Goal: Transaction & Acquisition: Purchase product/service

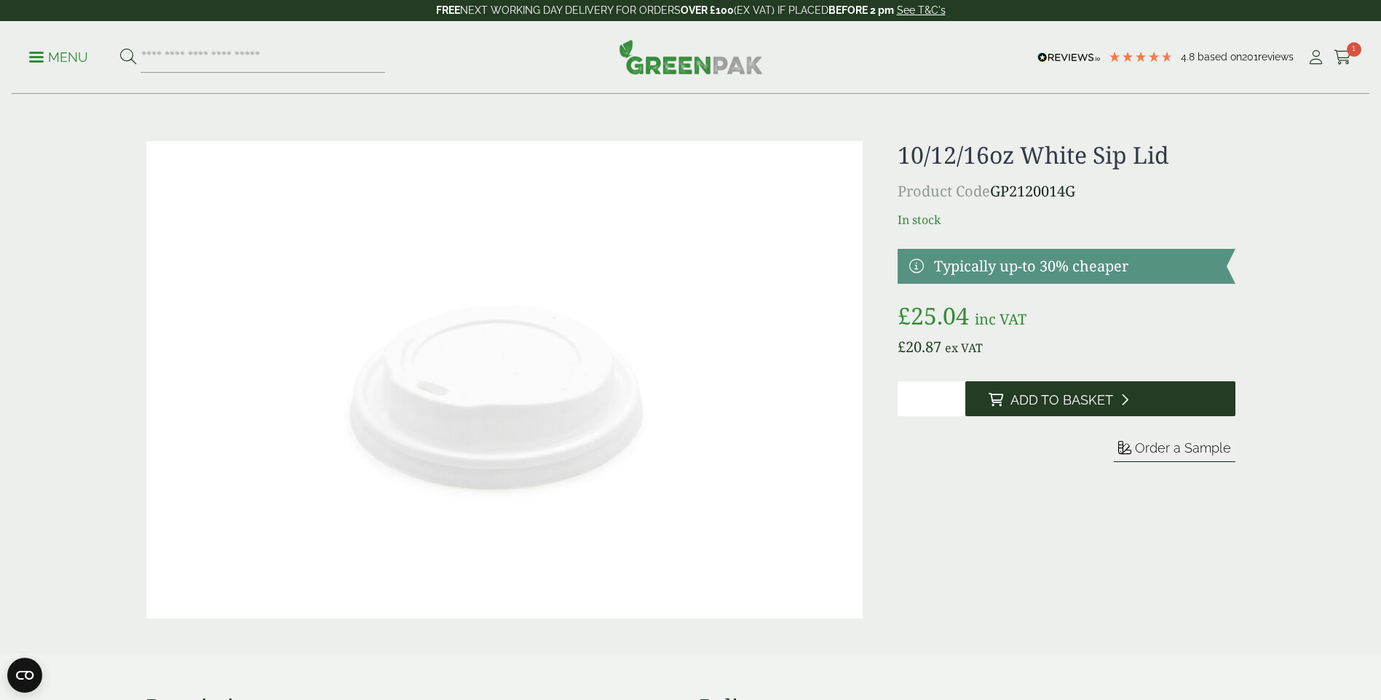
click at [1073, 401] on span "Add to Basket" at bounding box center [1061, 400] width 103 height 16
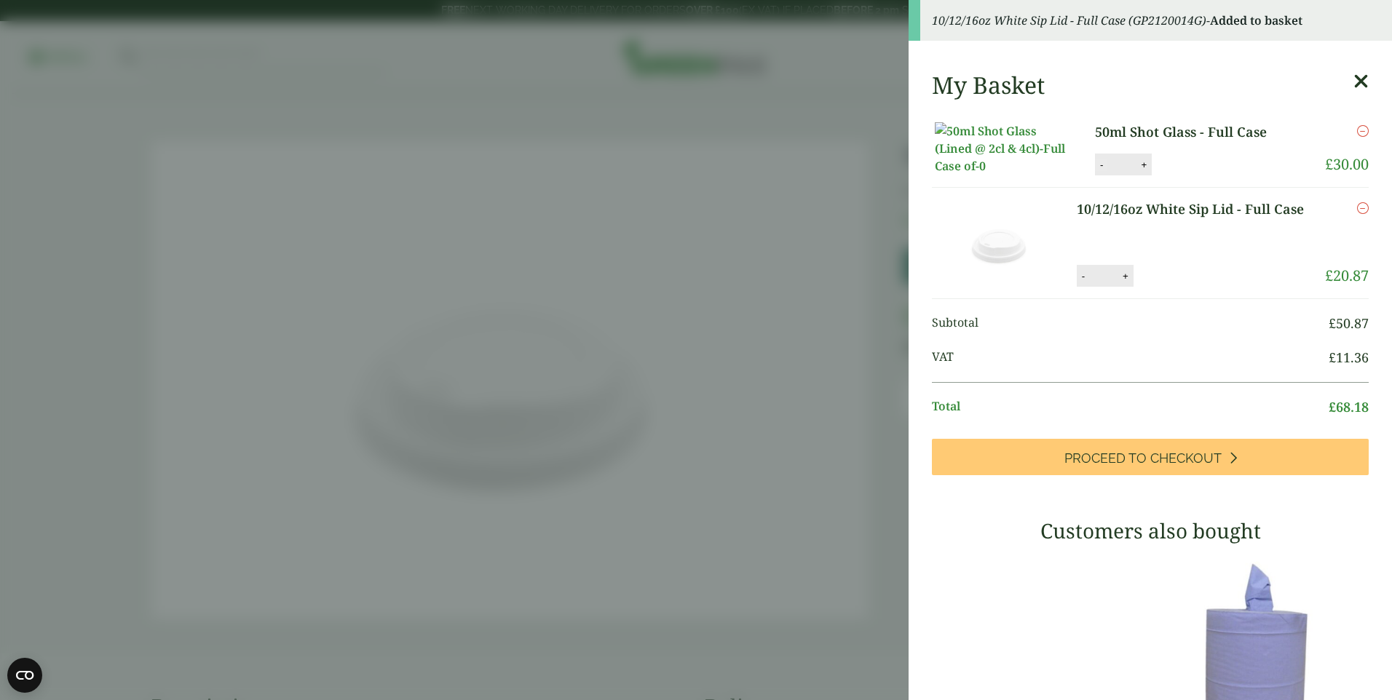
click at [1095, 171] on button "-" at bounding box center [1101, 165] width 12 height 12
click at [1181, 176] on button "Update" at bounding box center [1190, 165] width 73 height 22
type input "*"
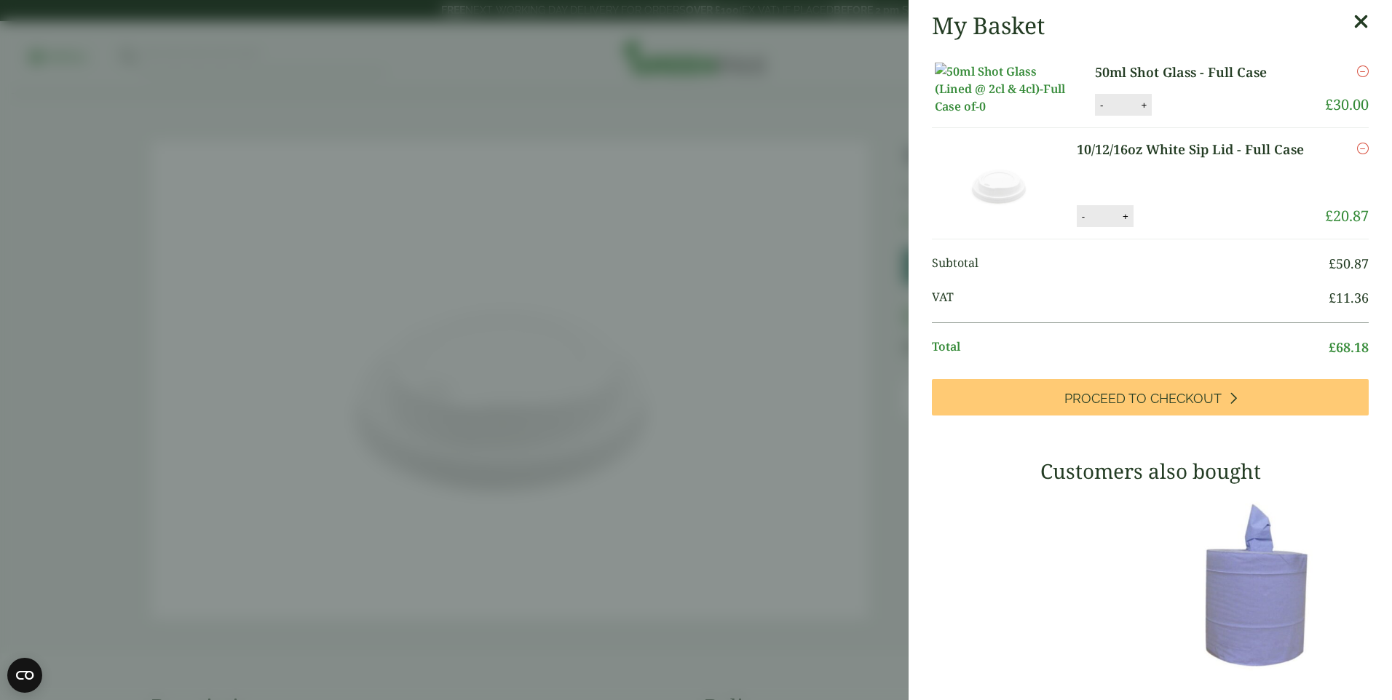
click at [1357, 71] on icon "Remove this item" at bounding box center [1363, 72] width 12 height 12
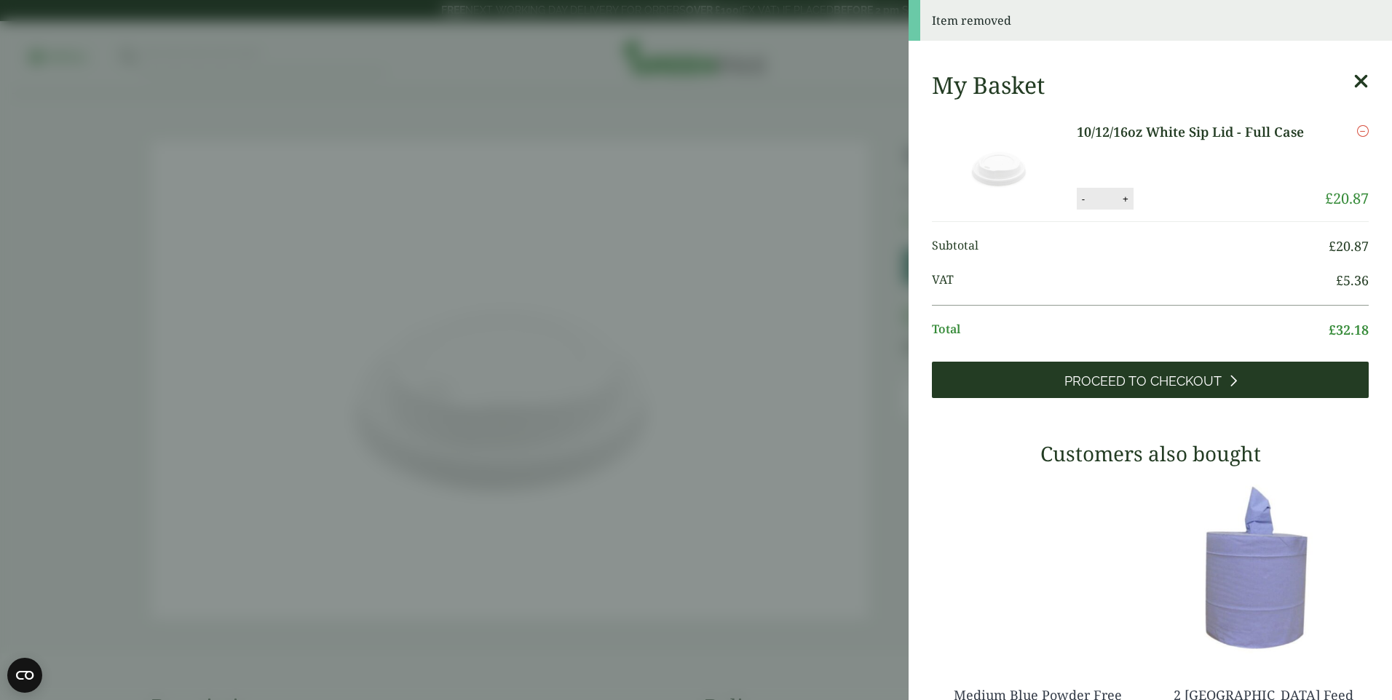
click at [1146, 380] on span "Proceed to Checkout" at bounding box center [1142, 381] width 157 height 16
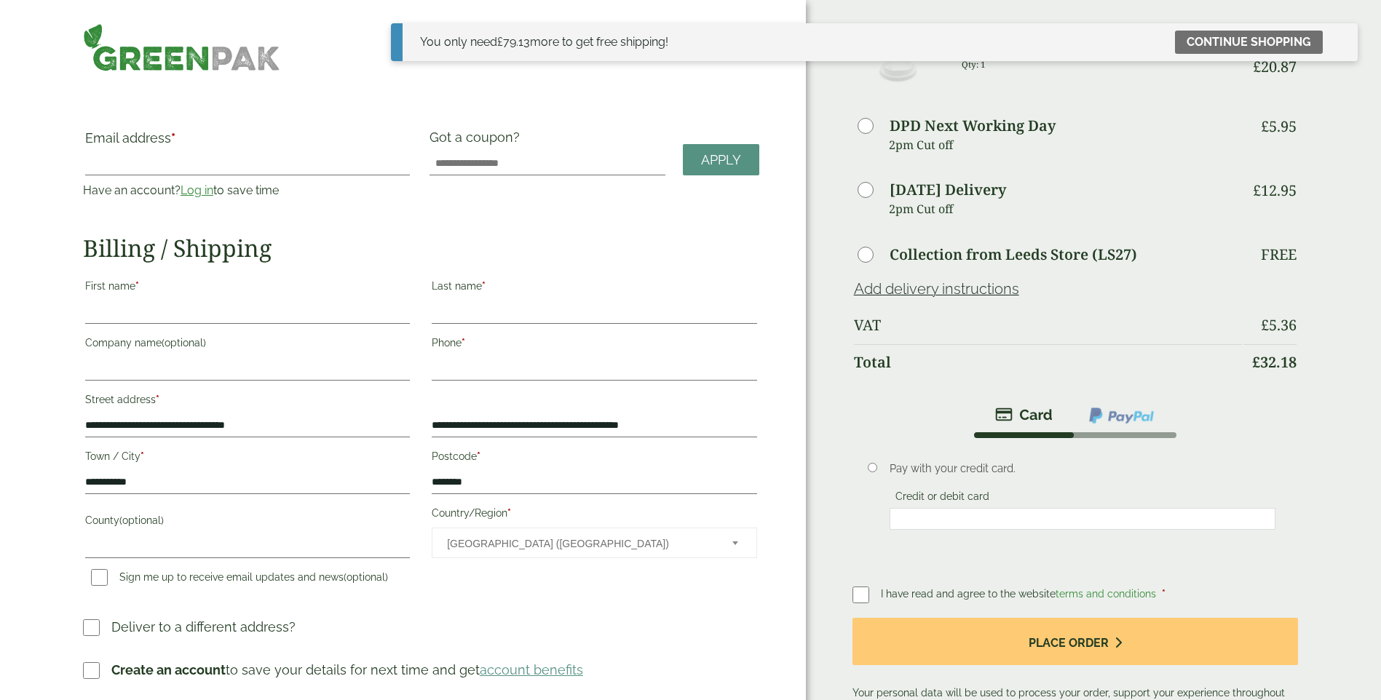
click at [1143, 79] on div "10/12/16oz White Sip Lid - Full Case Qty: 1" at bounding box center [1102, 67] width 298 height 60
click at [1237, 37] on link "Continue shopping" at bounding box center [1249, 42] width 148 height 23
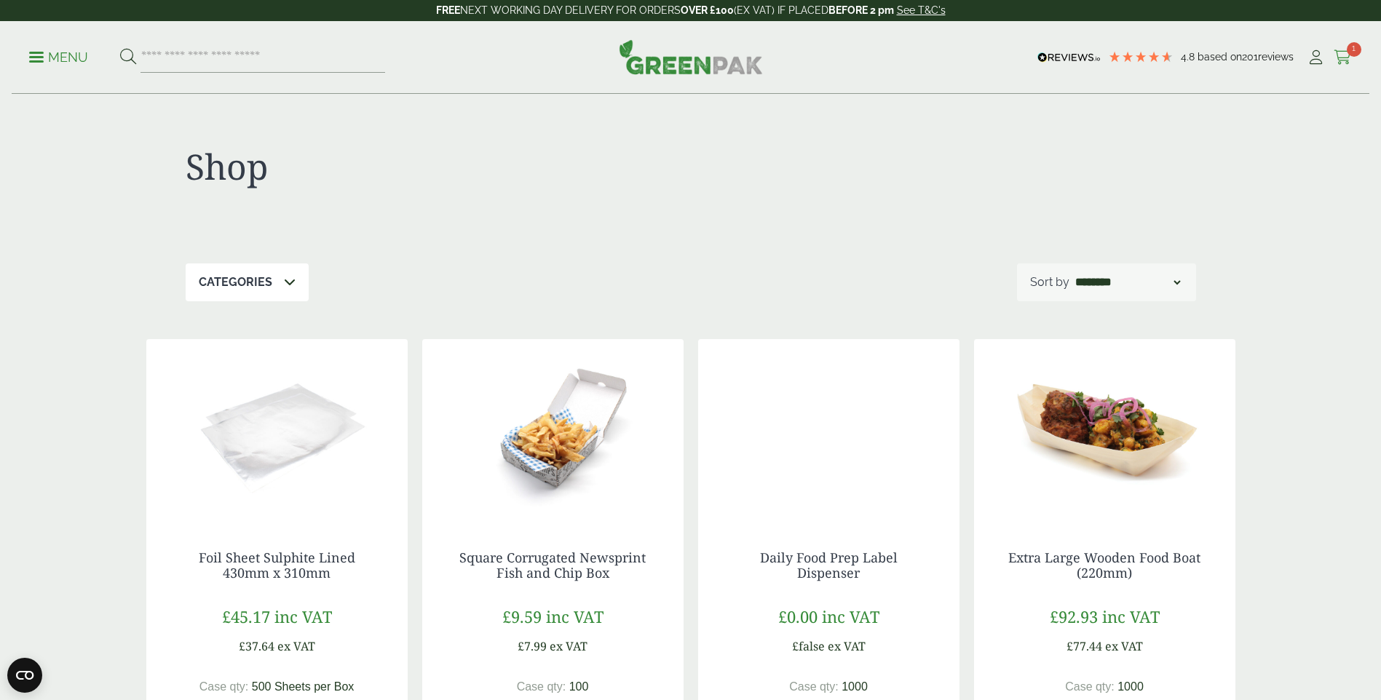
click at [1346, 55] on icon at bounding box center [1342, 57] width 18 height 15
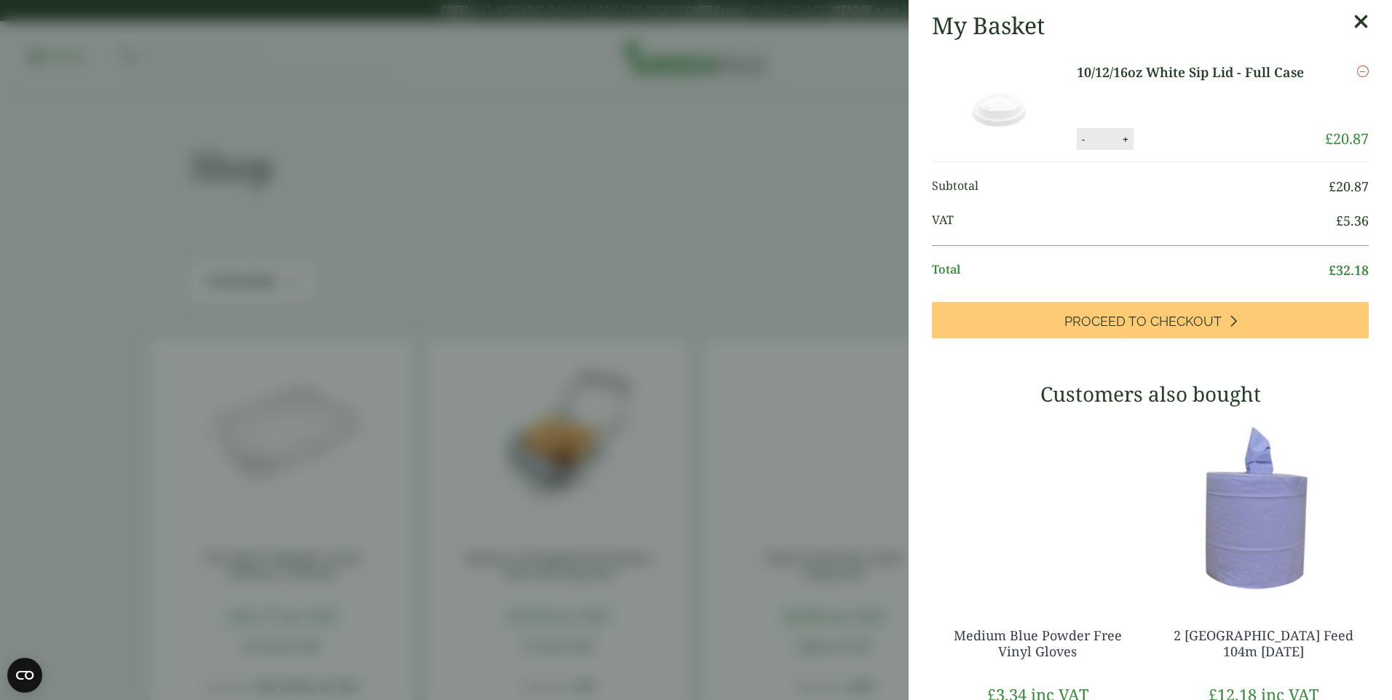
click at [1188, 71] on link "10/12/16oz White Sip Lid - Full Case" at bounding box center [1195, 73] width 238 height 20
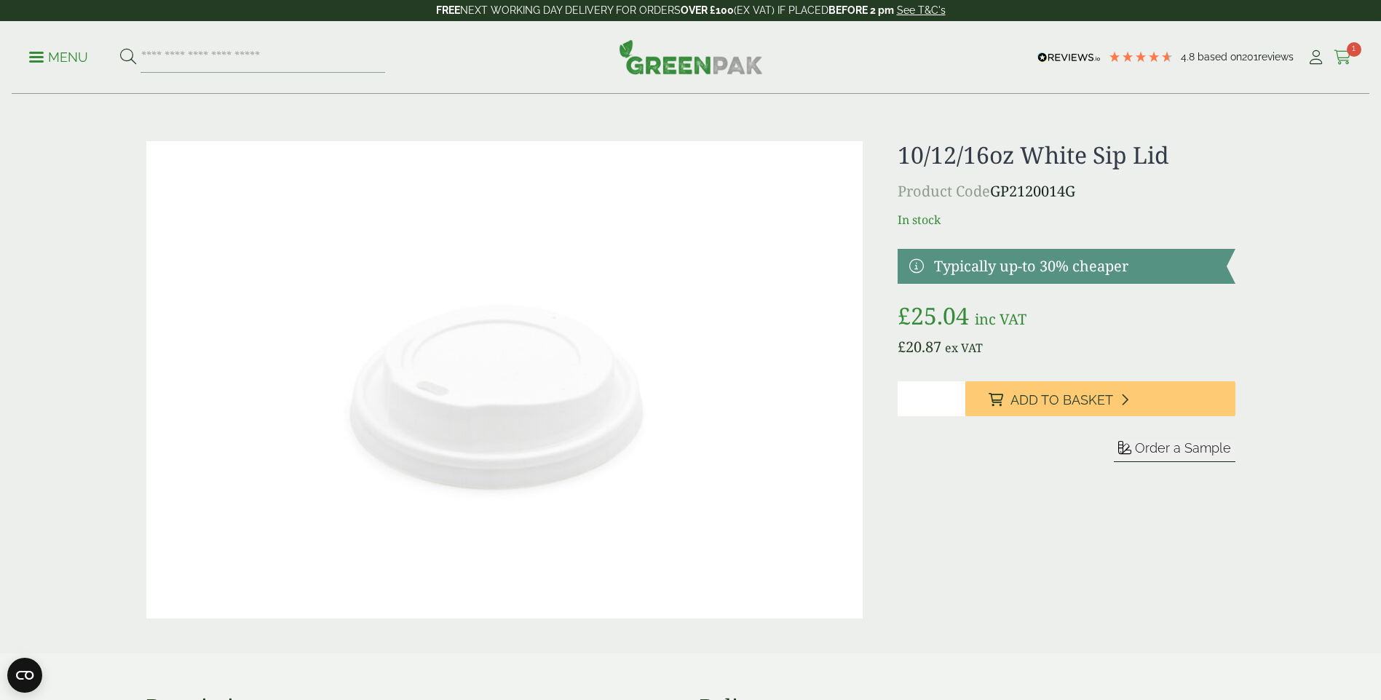
click at [1341, 52] on icon at bounding box center [1342, 57] width 18 height 15
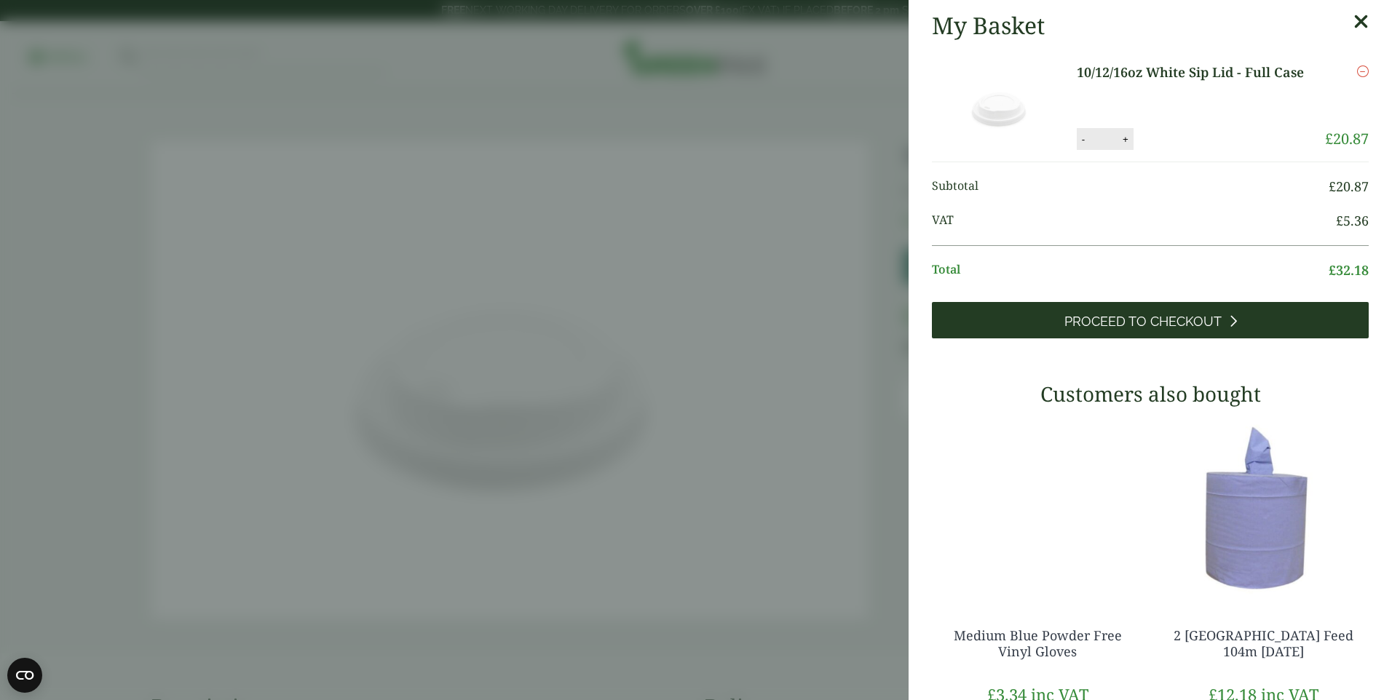
click at [1129, 324] on span "Proceed to Checkout" at bounding box center [1142, 322] width 157 height 16
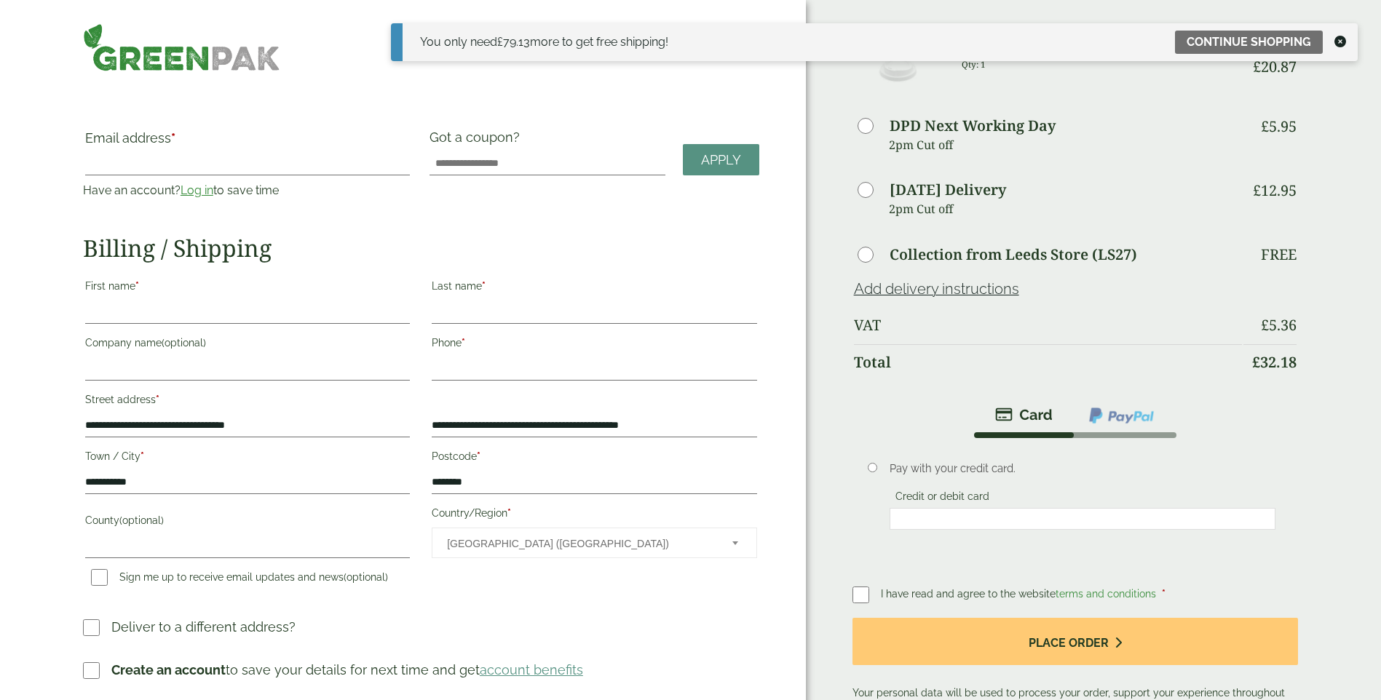
click at [1342, 41] on icon at bounding box center [1340, 42] width 12 height 12
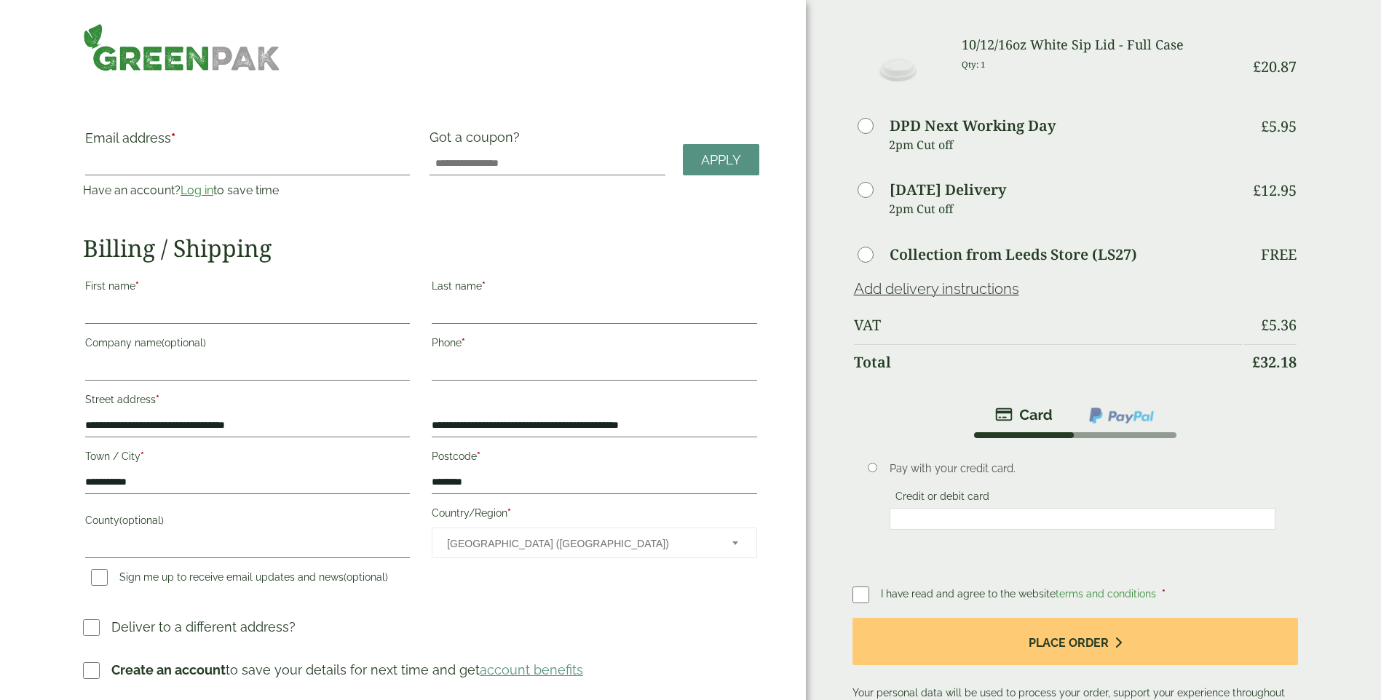
click at [896, 72] on img at bounding box center [899, 67] width 90 height 60
click at [156, 52] on img at bounding box center [181, 47] width 197 height 48
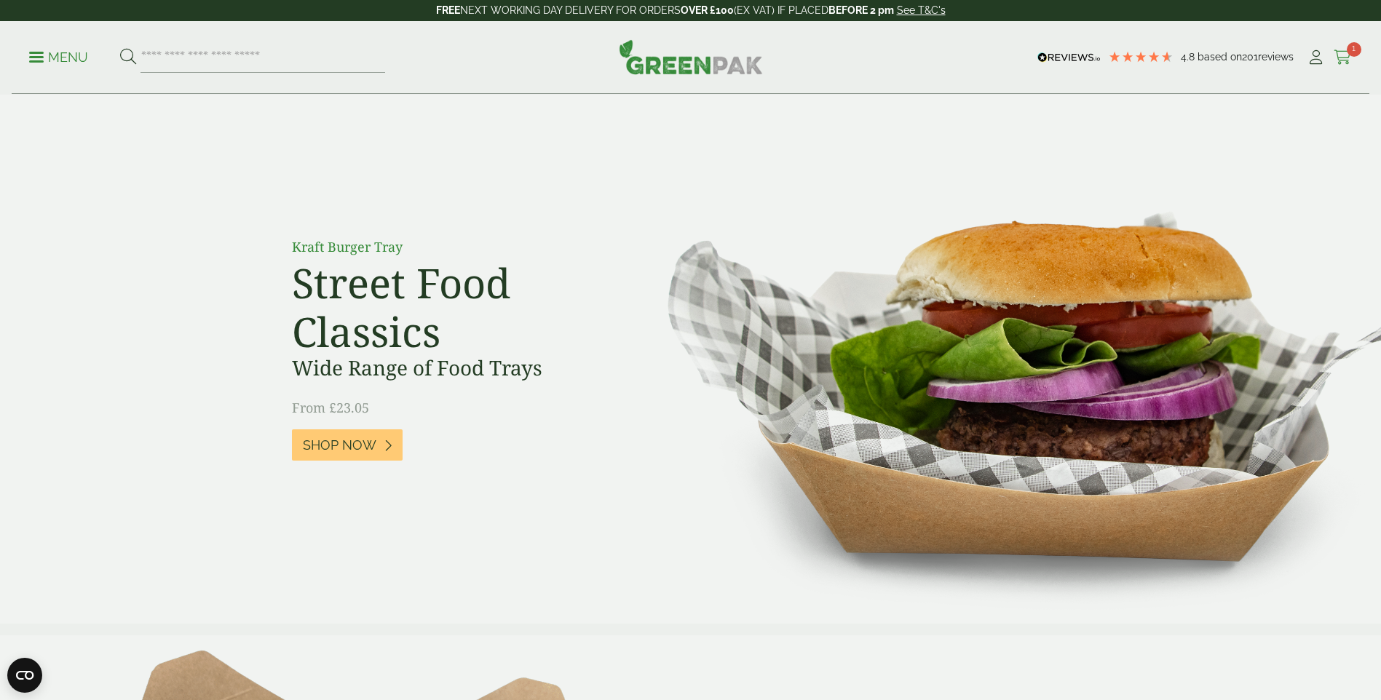
click at [1346, 50] on span "1" at bounding box center [1353, 49] width 15 height 15
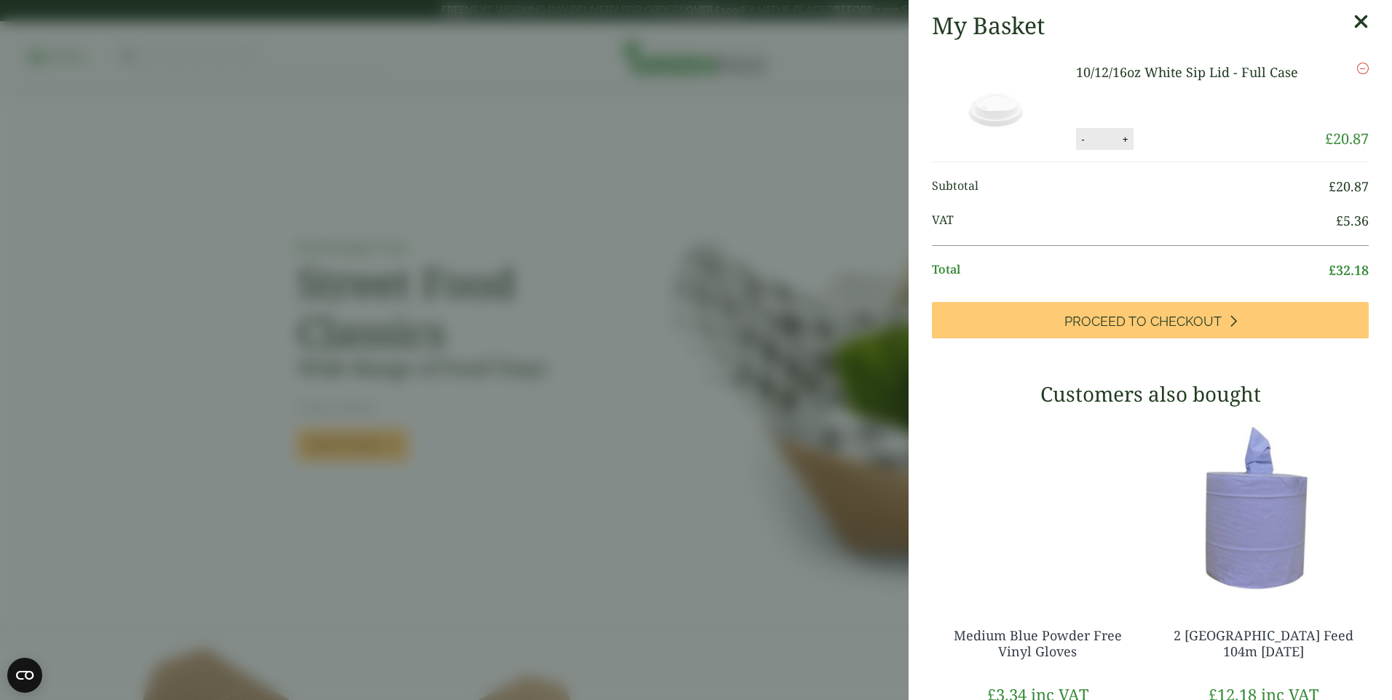
click at [1151, 73] on link "10/12/16oz White Sip Lid - Full Case" at bounding box center [1187, 71] width 222 height 17
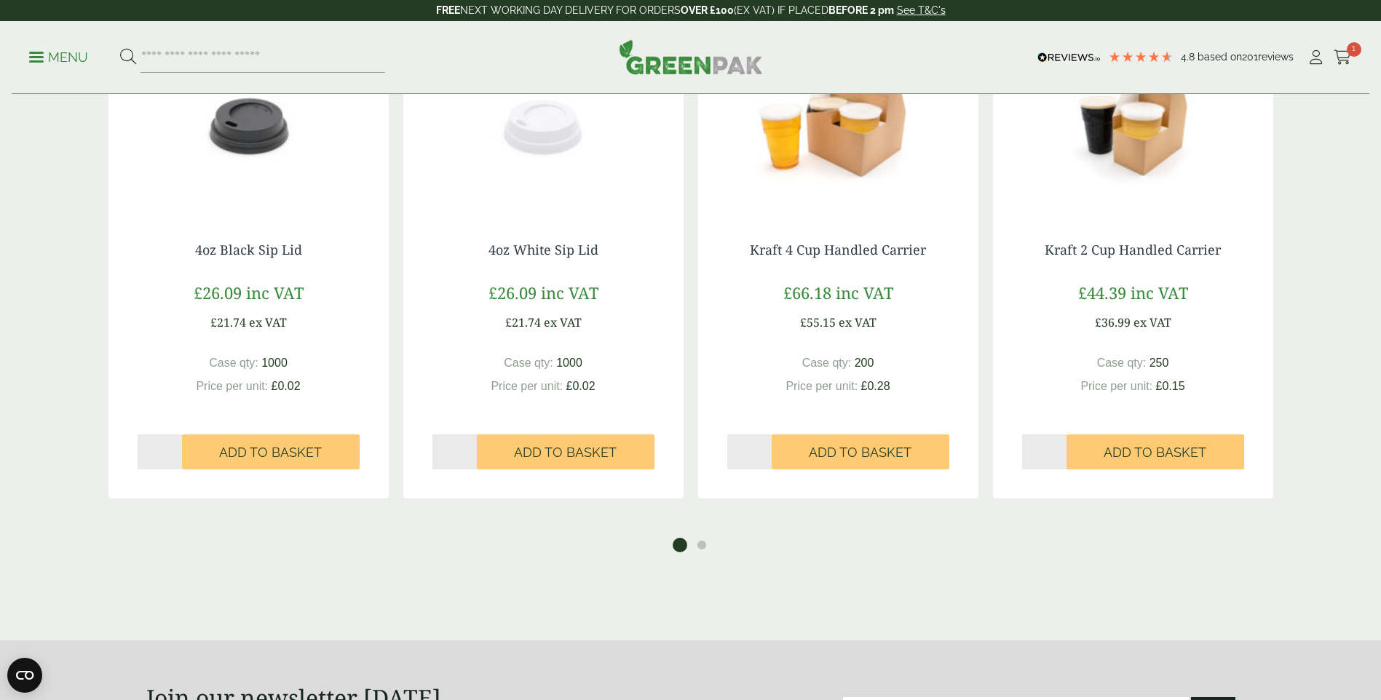
scroll to position [1892, 0]
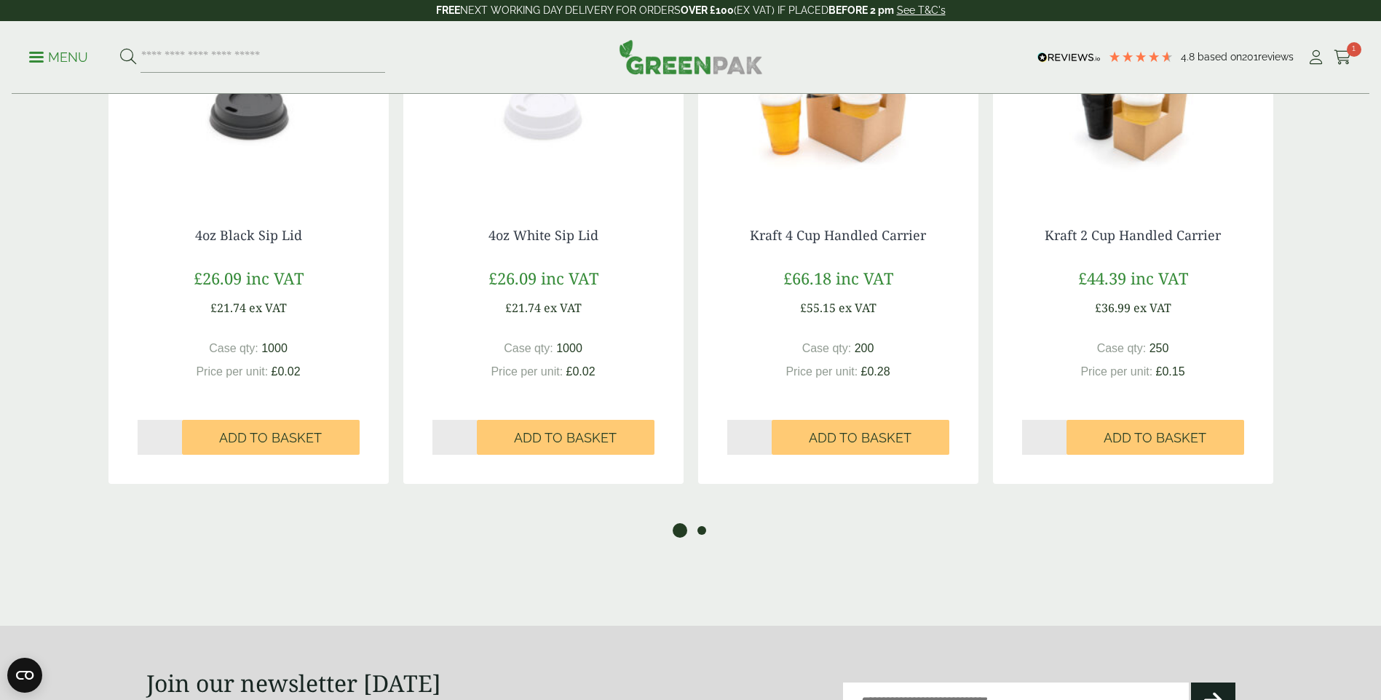
drag, startPoint x: 695, startPoint y: 525, endPoint x: 705, endPoint y: 530, distance: 10.4
click at [696, 527] on button "2" at bounding box center [701, 530] width 15 height 15
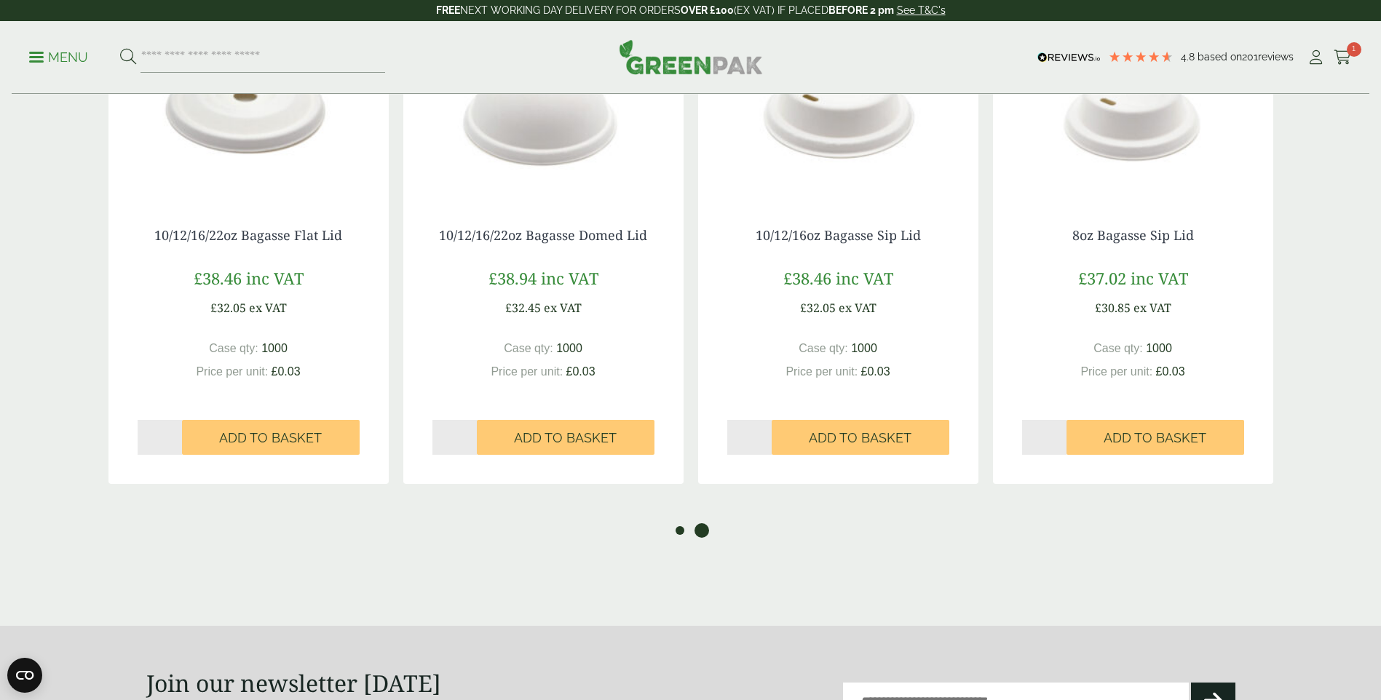
click at [678, 531] on button "1" at bounding box center [680, 530] width 15 height 15
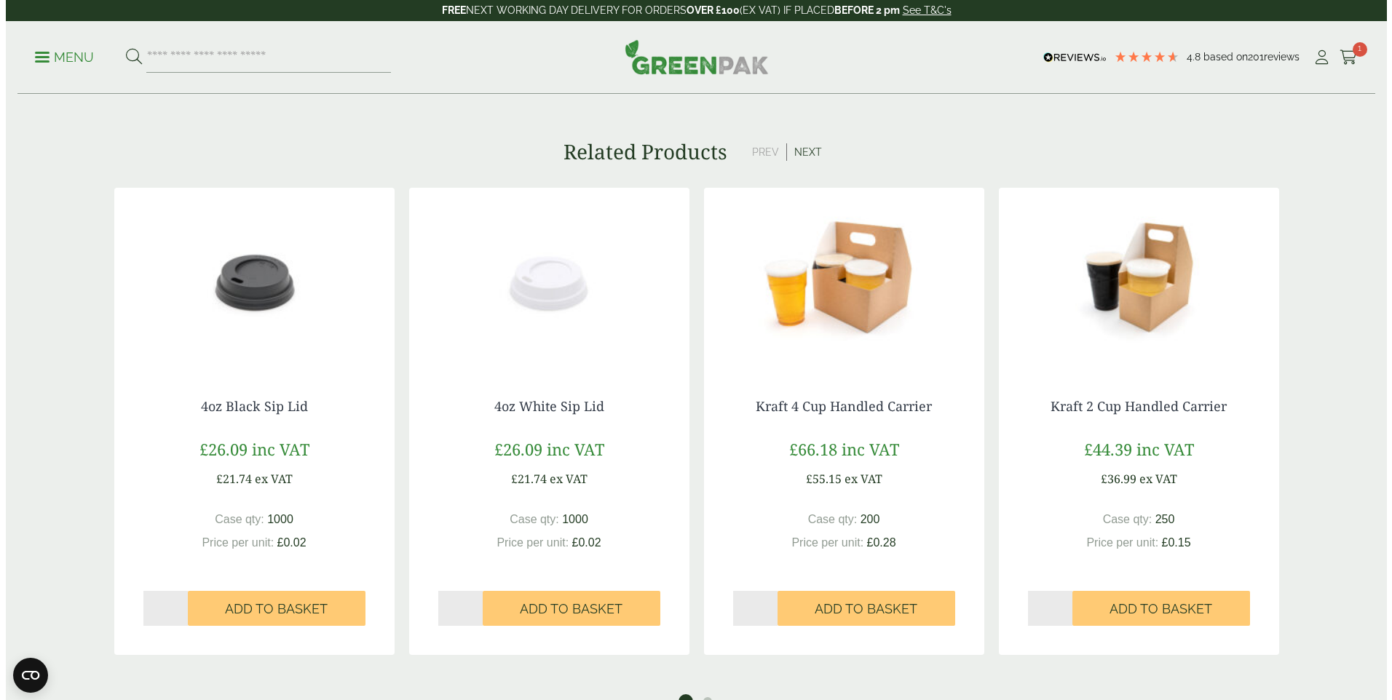
scroll to position [1747, 0]
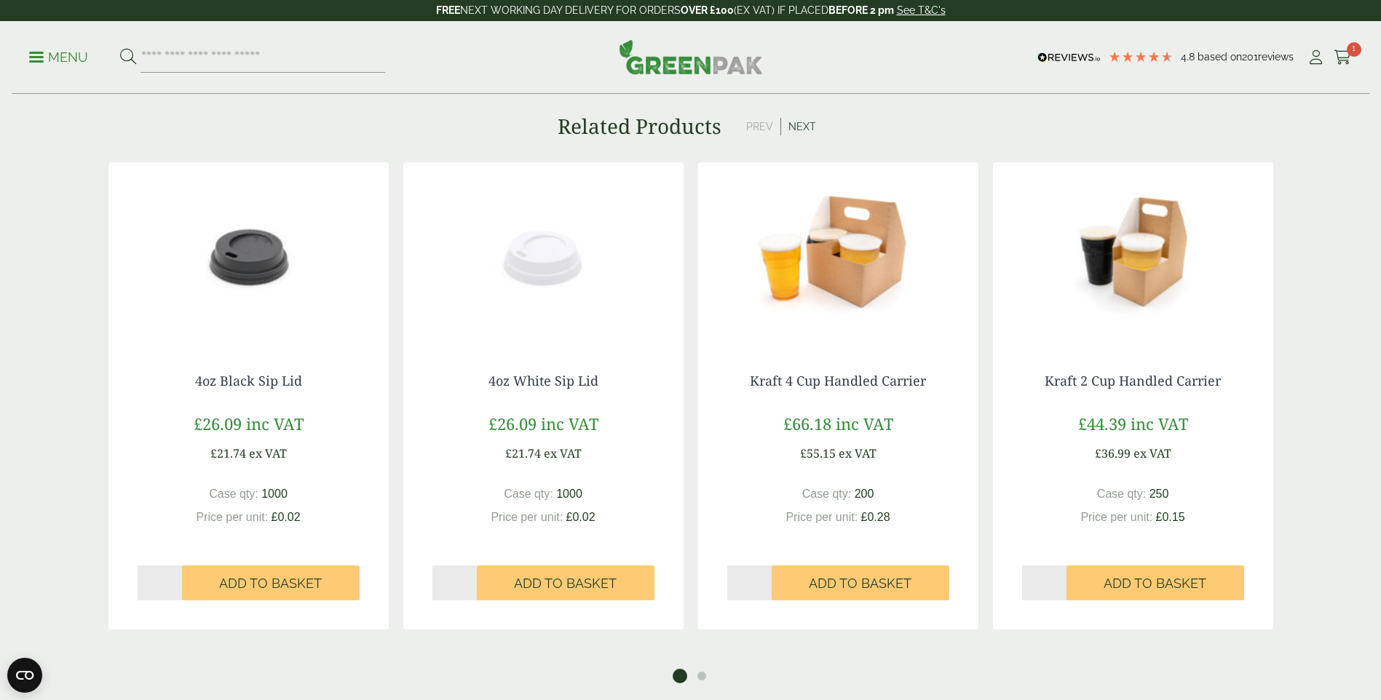
click at [799, 122] on button "Next" at bounding box center [802, 126] width 42 height 17
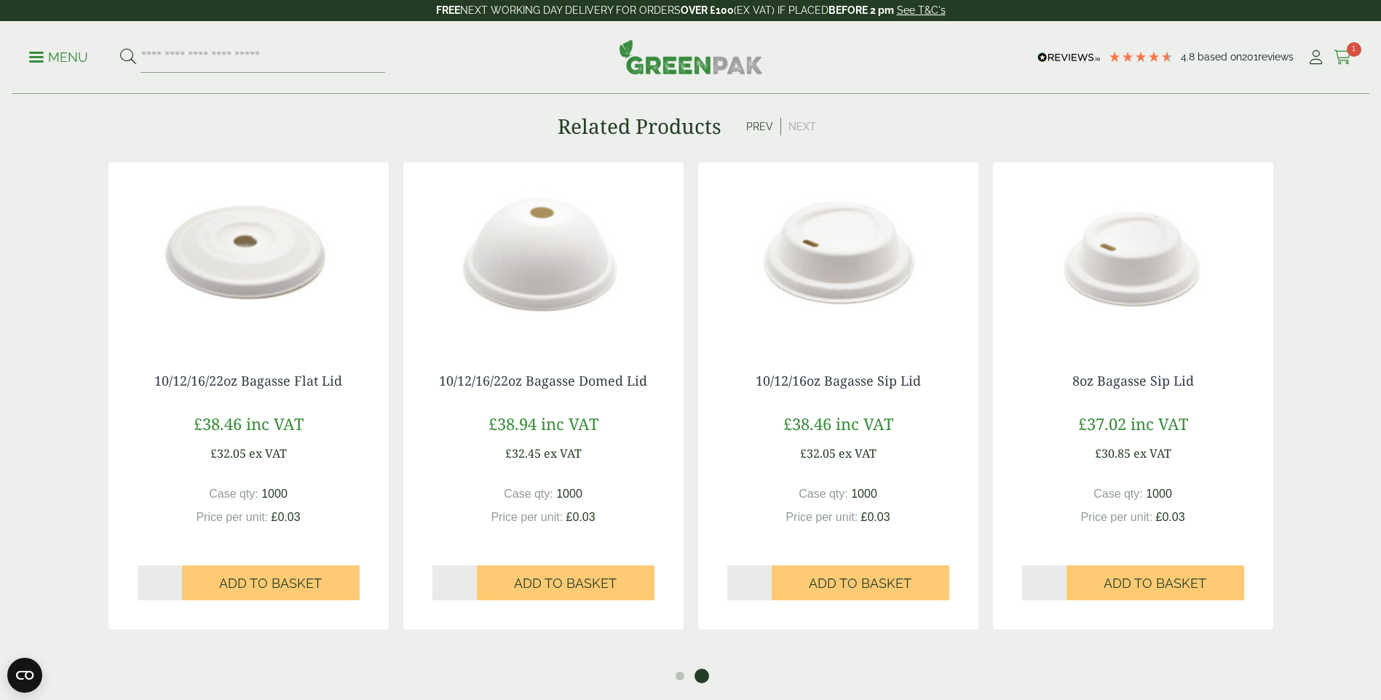
click at [1348, 54] on span "1" at bounding box center [1353, 49] width 15 height 15
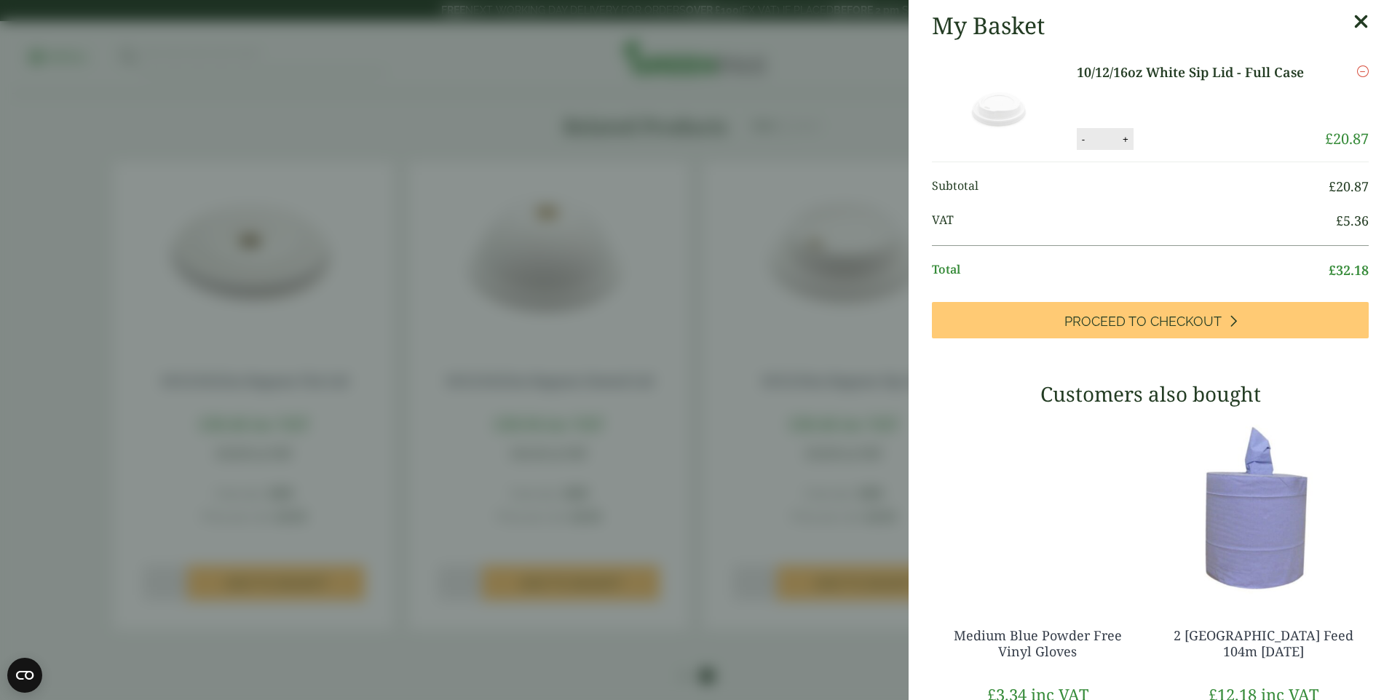
click at [1132, 71] on link "10/12/16oz White Sip Lid - Full Case" at bounding box center [1195, 73] width 238 height 20
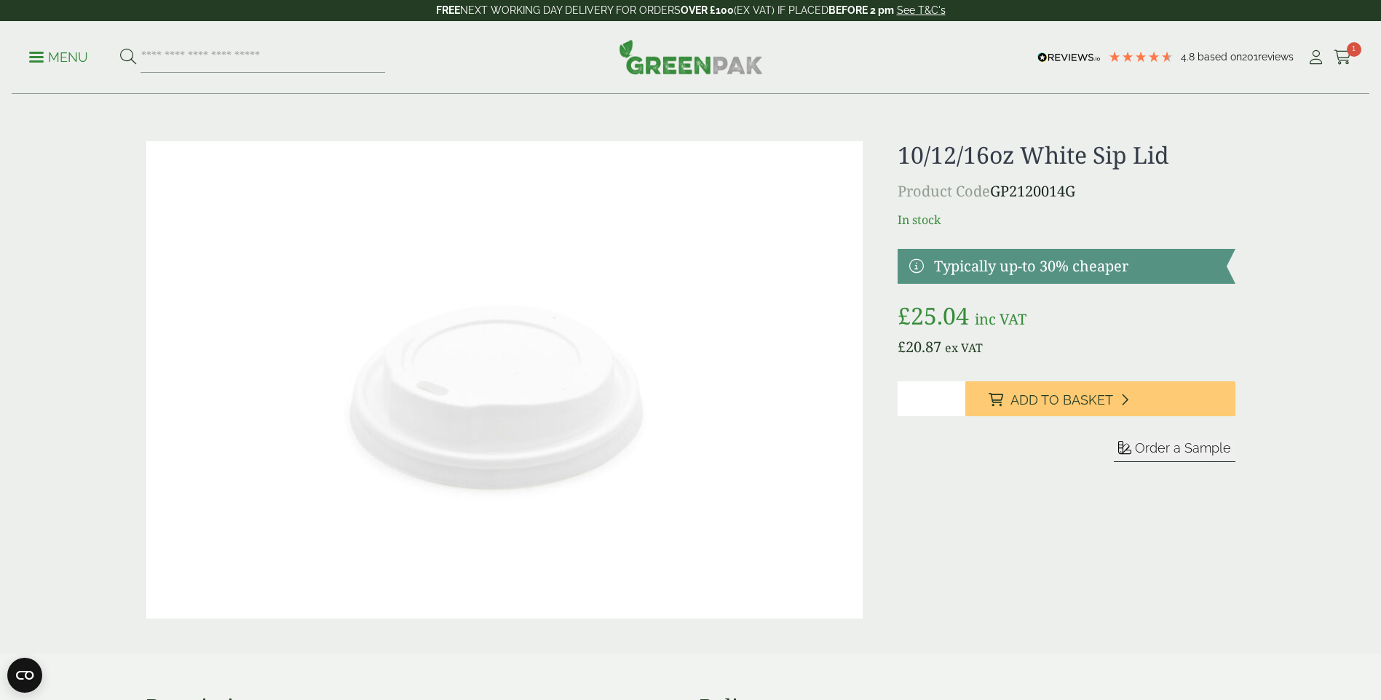
drag, startPoint x: 996, startPoint y: 191, endPoint x: 1079, endPoint y: 194, distance: 82.3
click at [1079, 194] on p "Product Code GP2120014G" at bounding box center [1065, 192] width 337 height 22
copy p "GP2120014G"
paste input "**********"
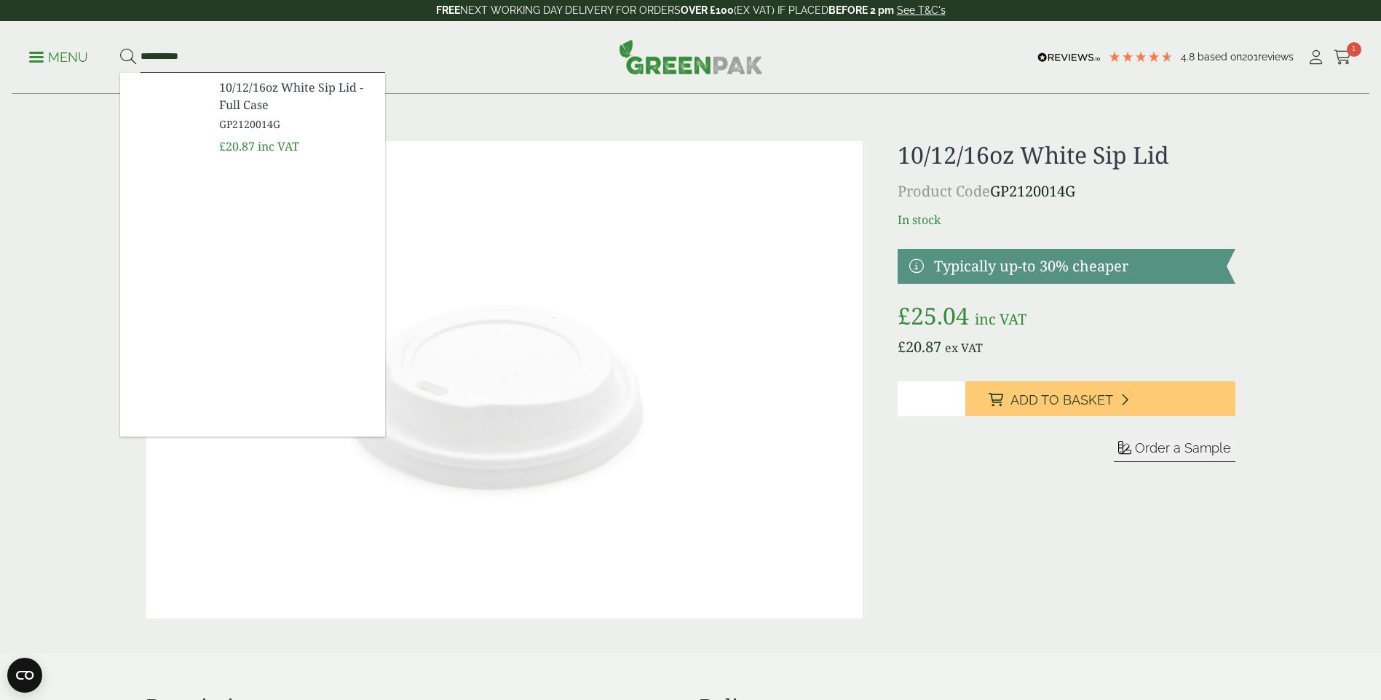
type input "**********"
click at [322, 87] on span "10/12/16oz White Sip Lid - Full Case" at bounding box center [296, 96] width 154 height 35
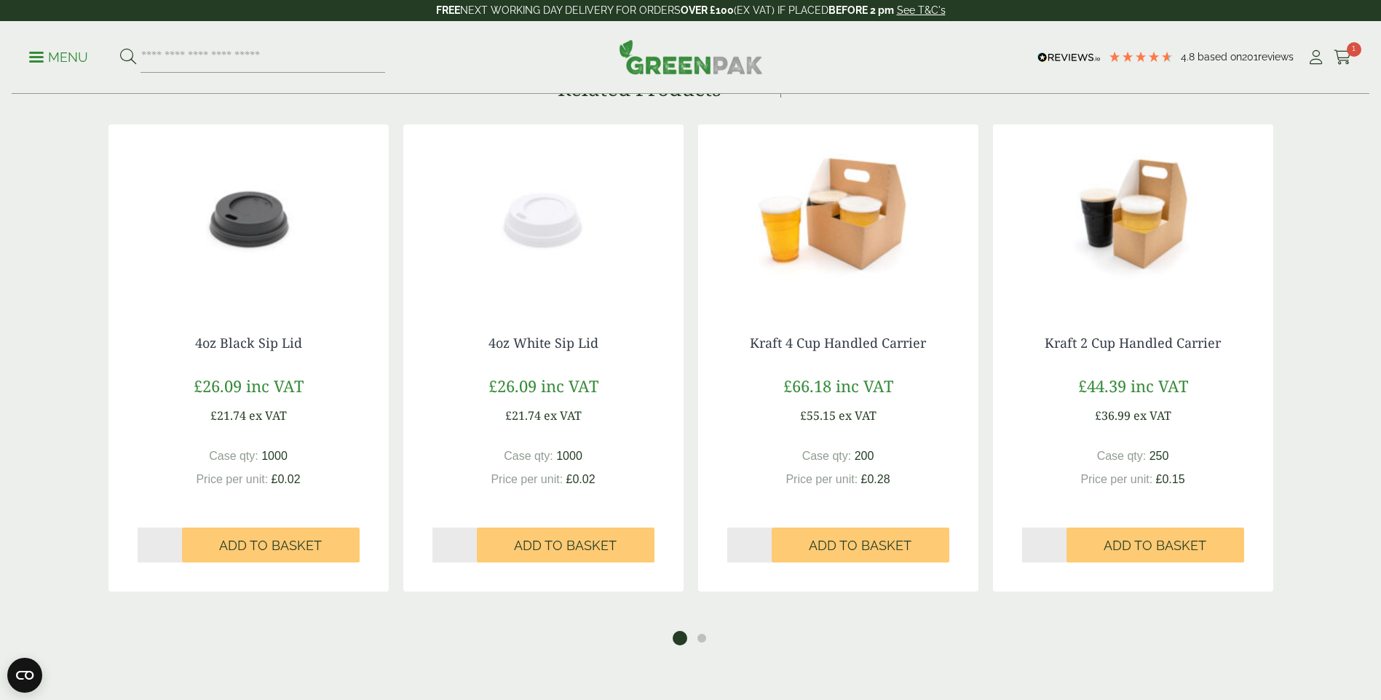
scroll to position [1820, 0]
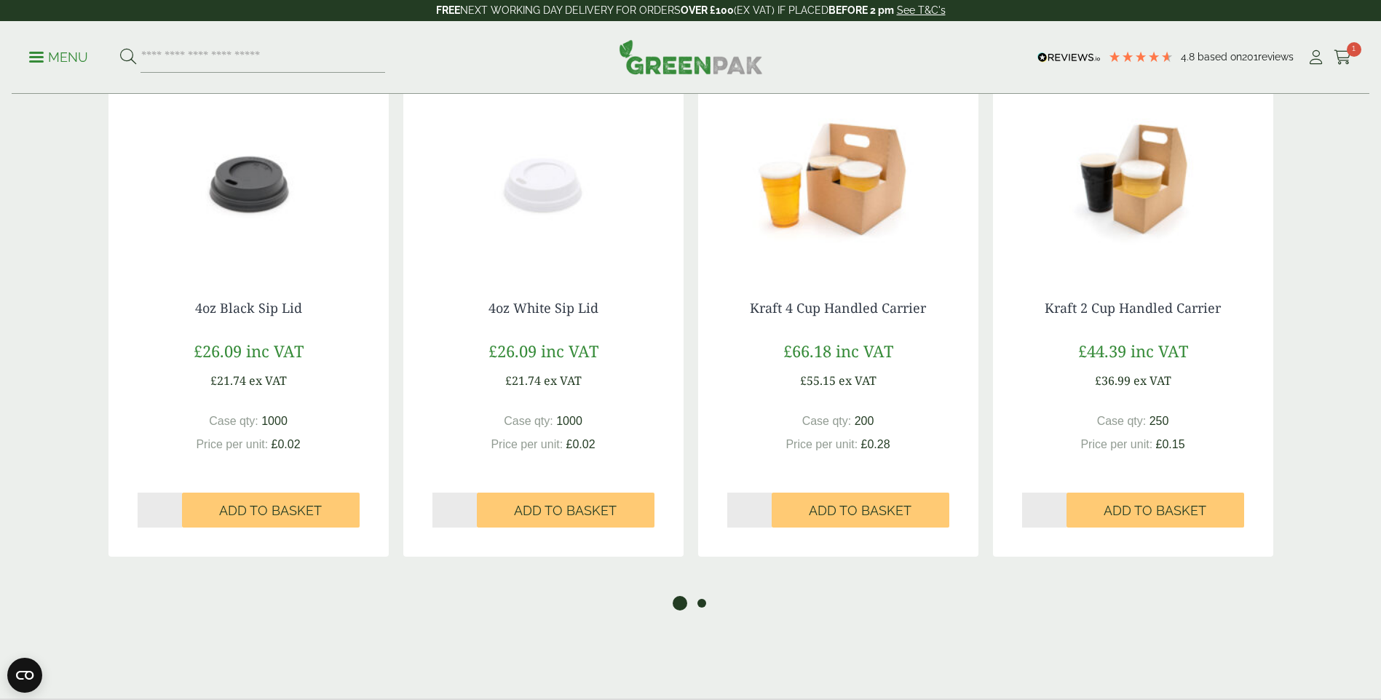
click at [702, 602] on button "2" at bounding box center [701, 603] width 15 height 15
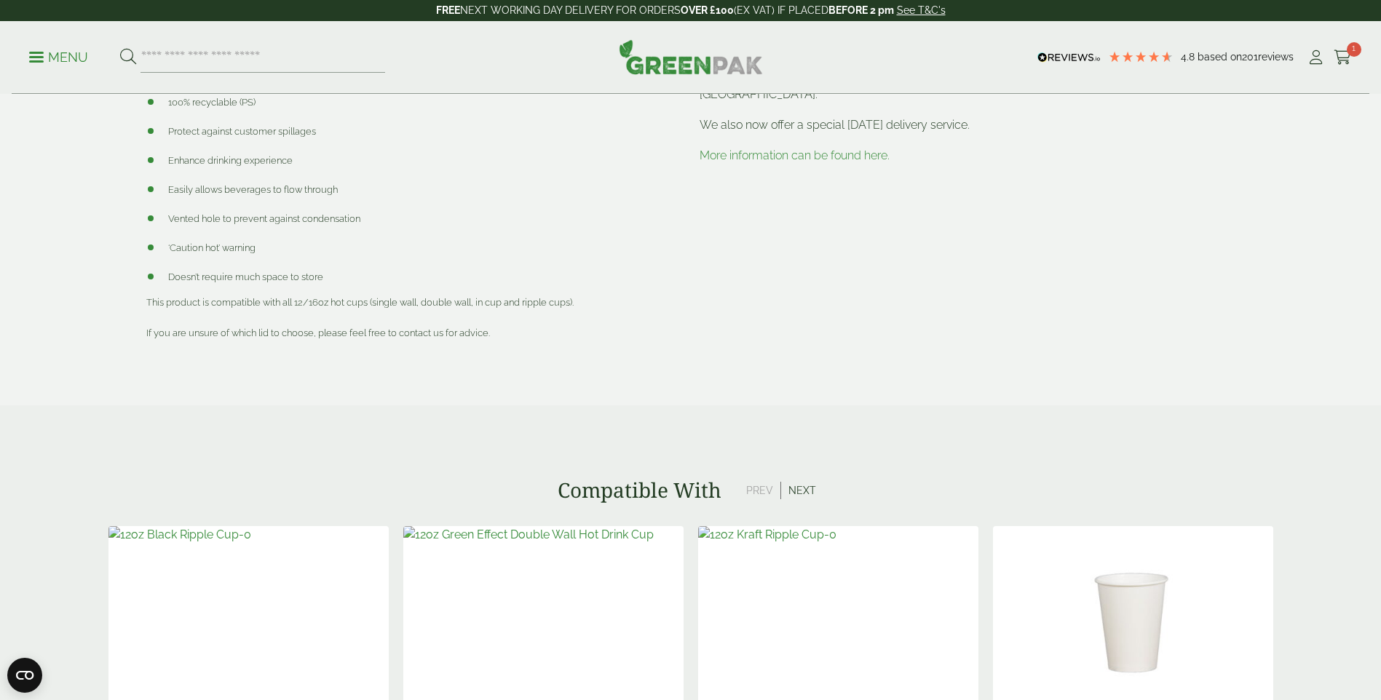
scroll to position [509, 0]
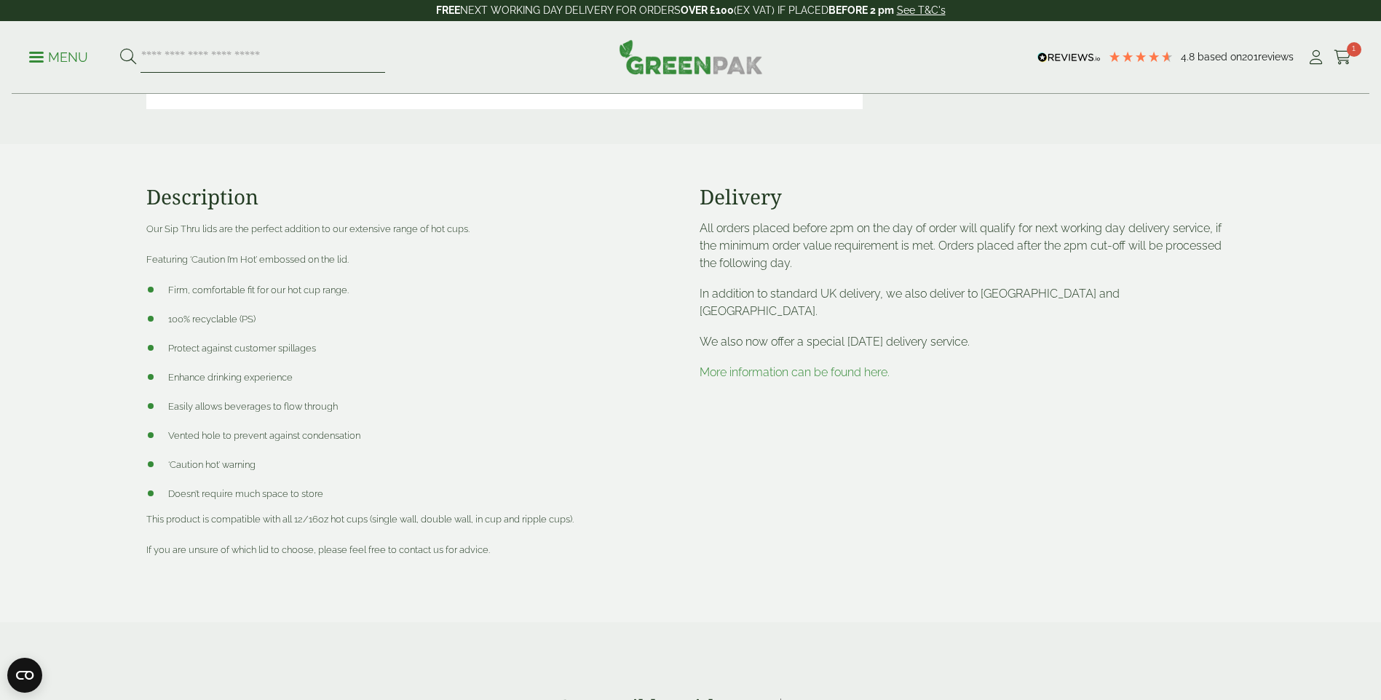
paste input "**********"
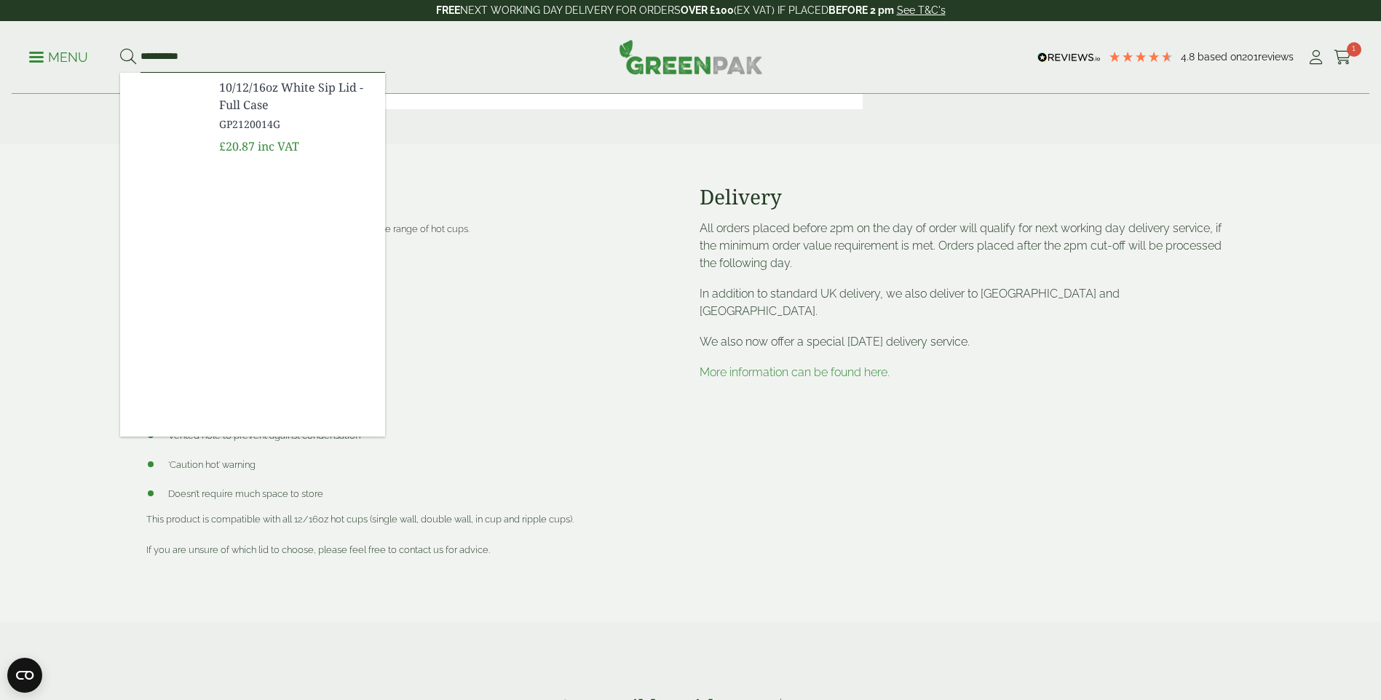
type input "**********"
click at [249, 122] on span "GP2120014G" at bounding box center [296, 123] width 154 height 15
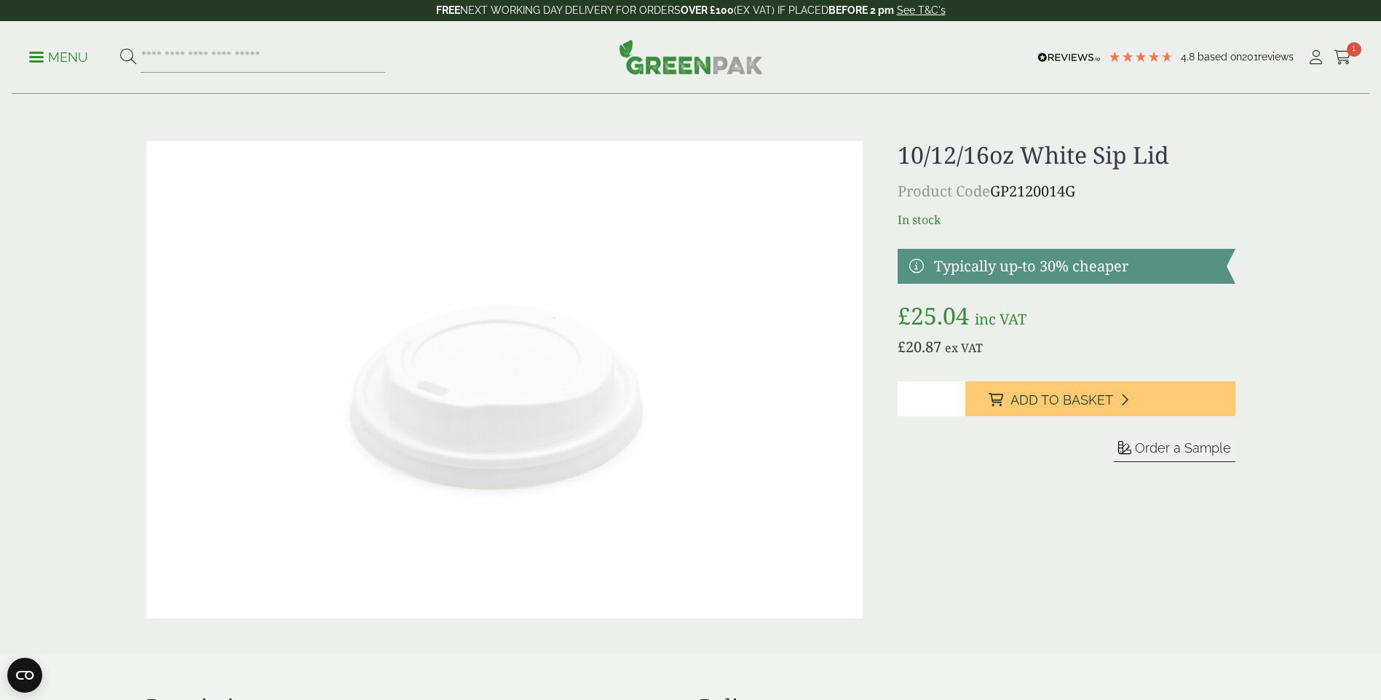
drag, startPoint x: 994, startPoint y: 190, endPoint x: 1102, endPoint y: 197, distance: 108.0
click at [1102, 197] on p "Product Code GP2120014G" at bounding box center [1065, 192] width 337 height 22
drag, startPoint x: 1102, startPoint y: 197, endPoint x: 1052, endPoint y: 211, distance: 52.1
click at [1052, 211] on p "In stock" at bounding box center [1065, 219] width 337 height 17
drag, startPoint x: 995, startPoint y: 193, endPoint x: 1090, endPoint y: 193, distance: 94.6
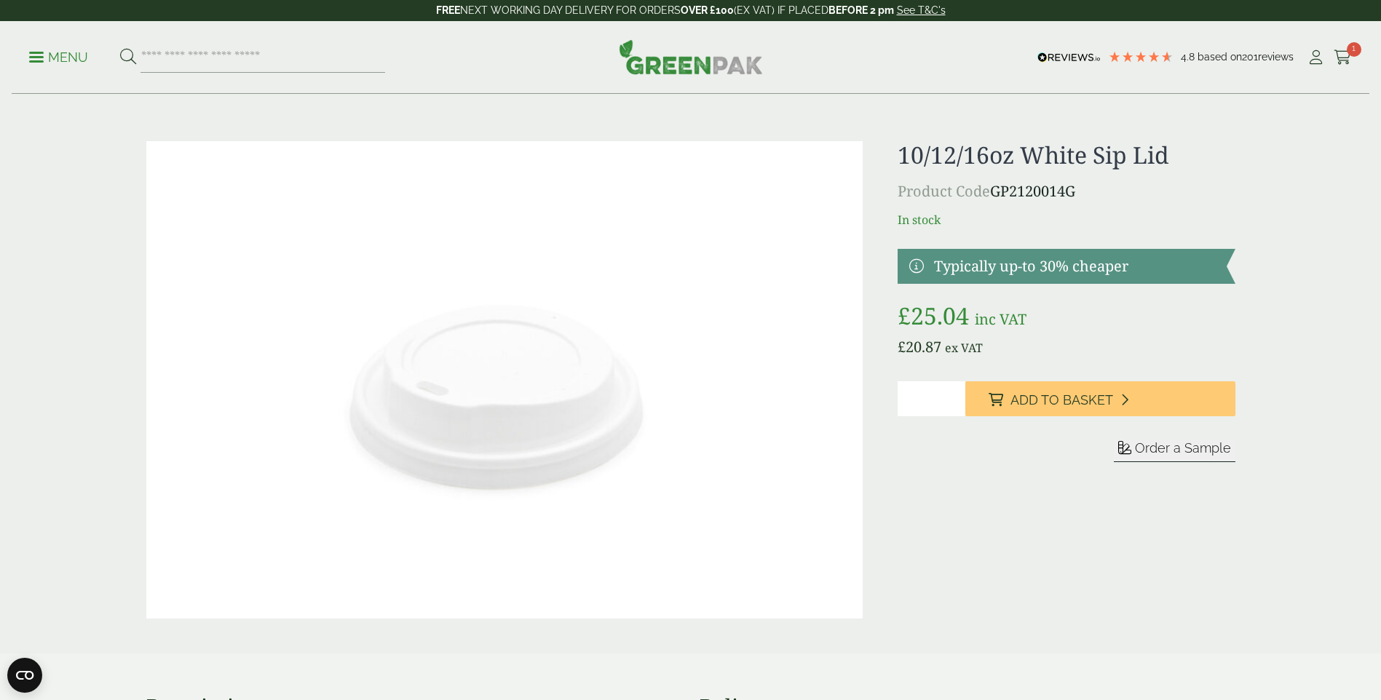
click at [1090, 193] on p "Product Code GP2120014G" at bounding box center [1065, 192] width 337 height 22
drag, startPoint x: 1090, startPoint y: 193, endPoint x: 1042, endPoint y: 215, distance: 53.1
click at [1042, 215] on p "In stock" at bounding box center [1065, 219] width 337 height 17
click at [1342, 51] on icon at bounding box center [1342, 57] width 18 height 15
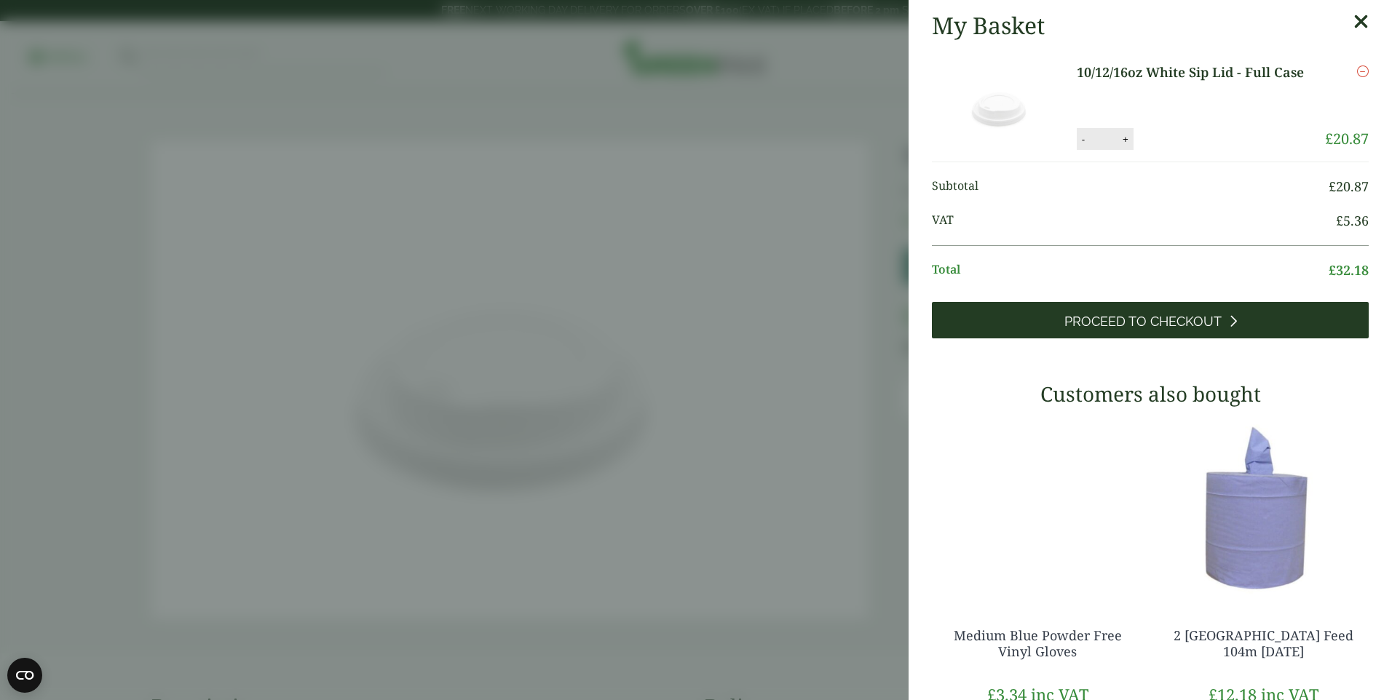
click at [1130, 317] on span "Proceed to Checkout" at bounding box center [1142, 322] width 157 height 16
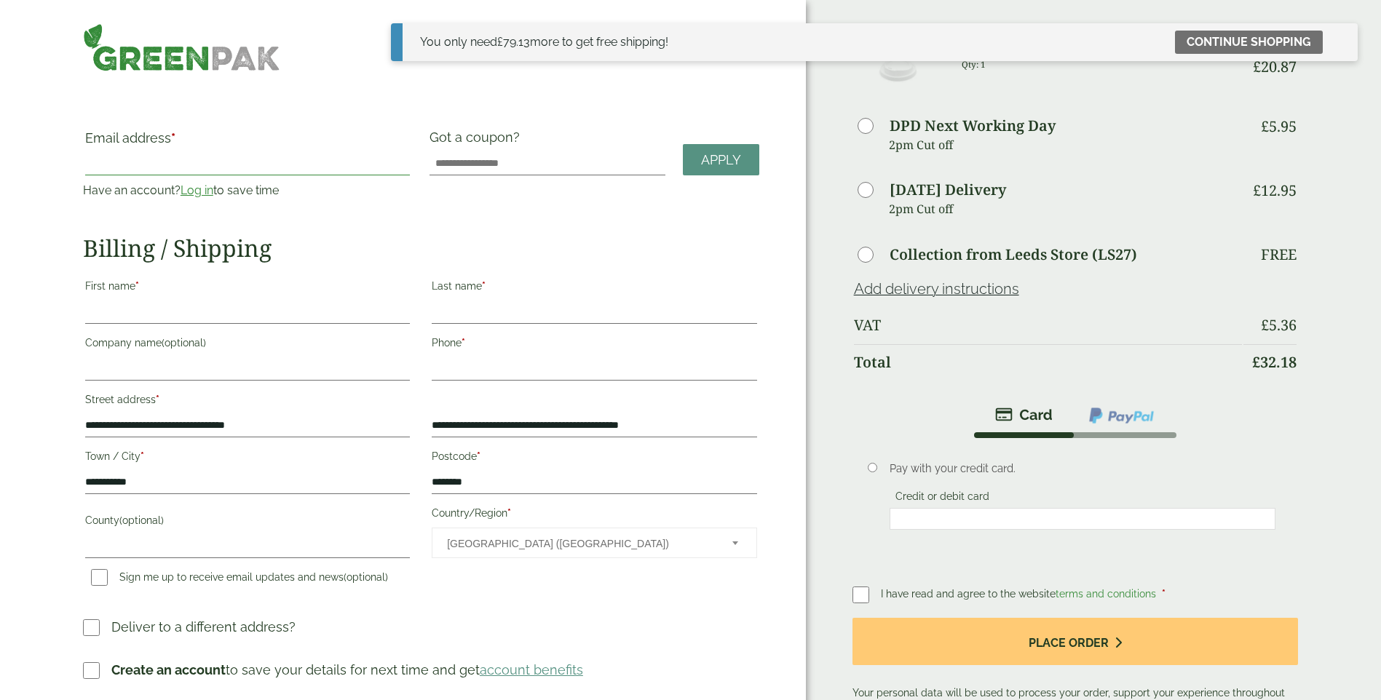
click at [184, 160] on input "Email address *" at bounding box center [247, 163] width 325 height 23
type input "**********"
type input "****"
type input "*****"
type input "**********"
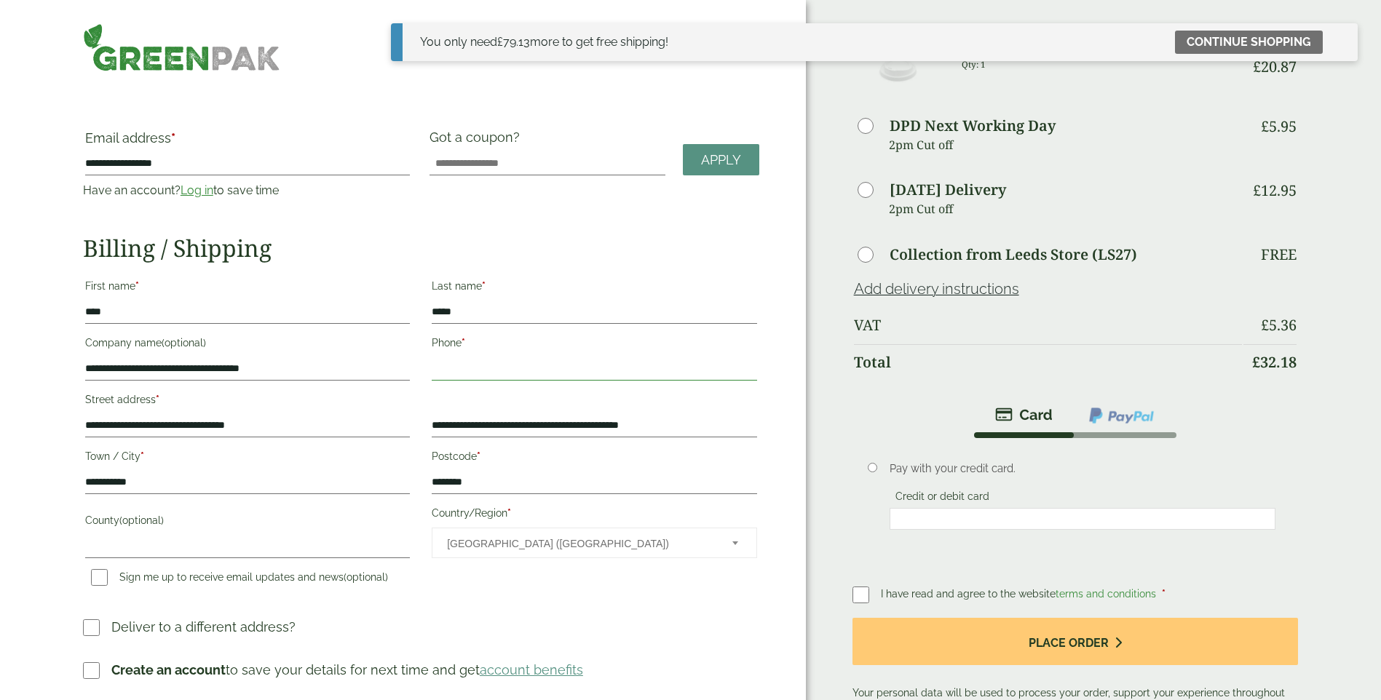
type input "**********"
type input "****"
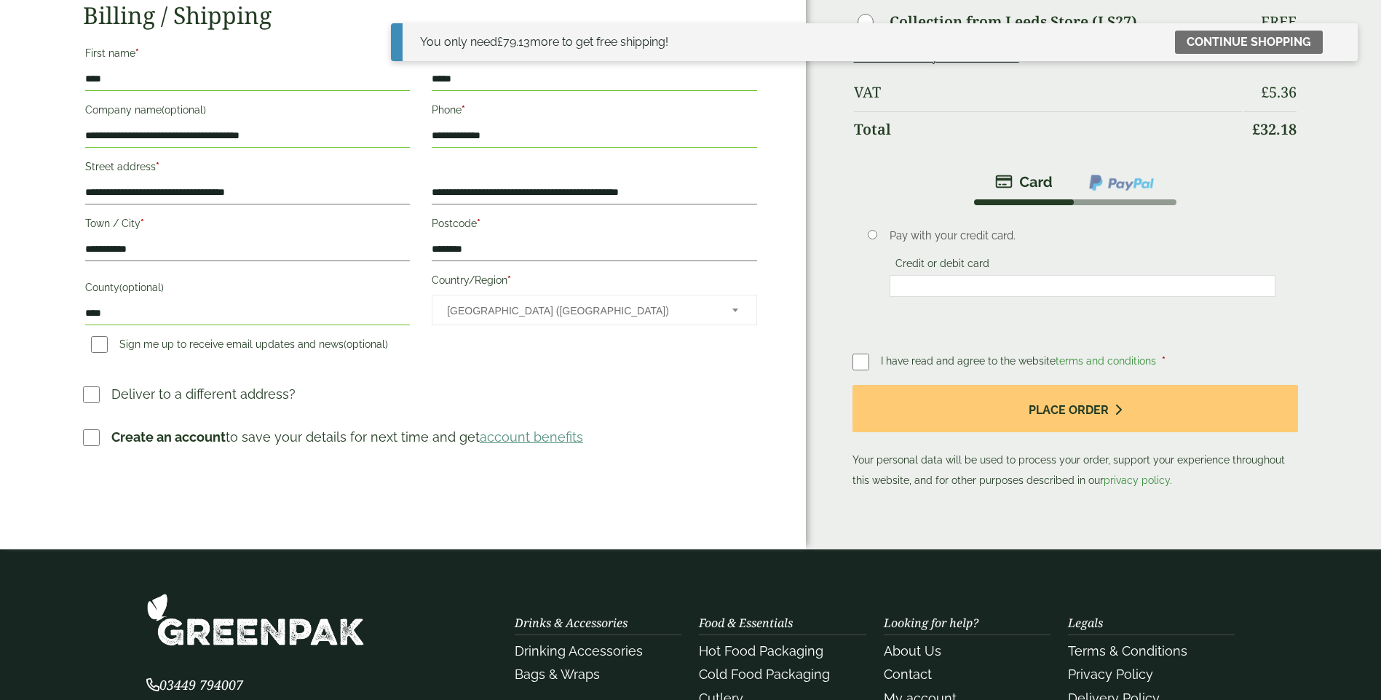
scroll to position [291, 0]
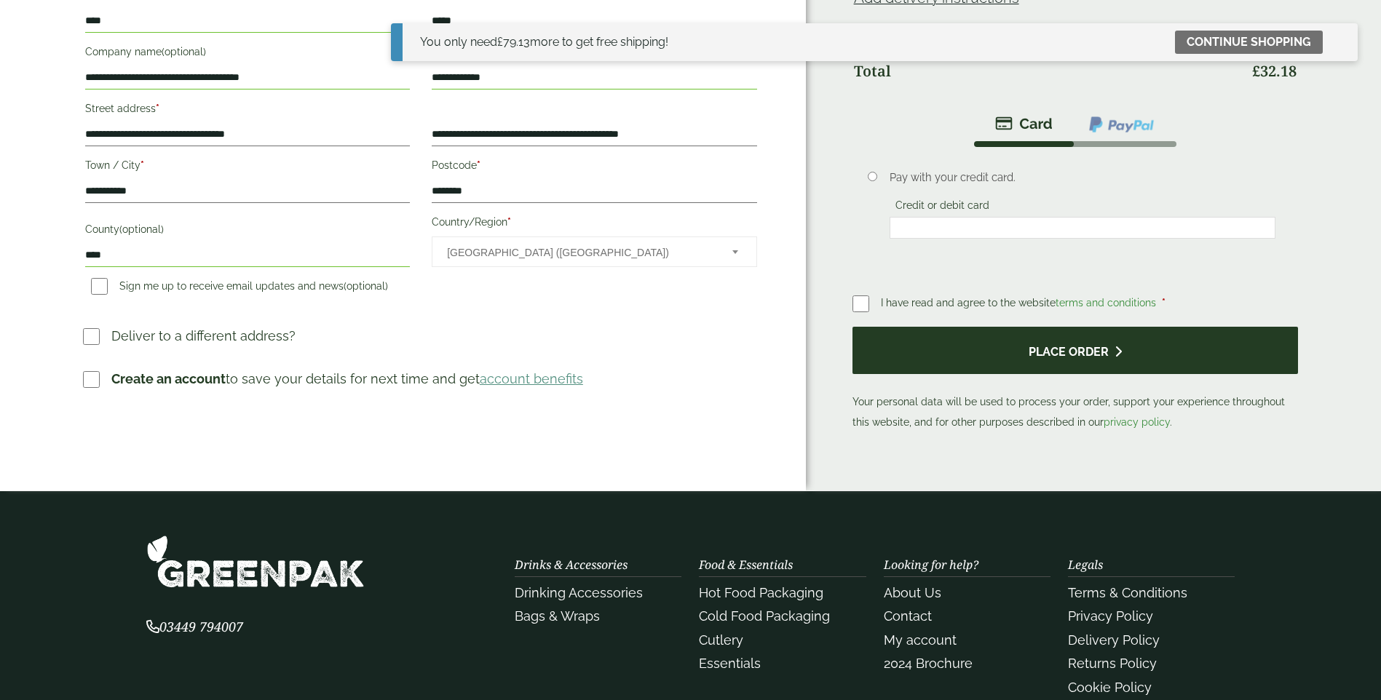
click at [1052, 349] on button "Place order" at bounding box center [1075, 350] width 446 height 47
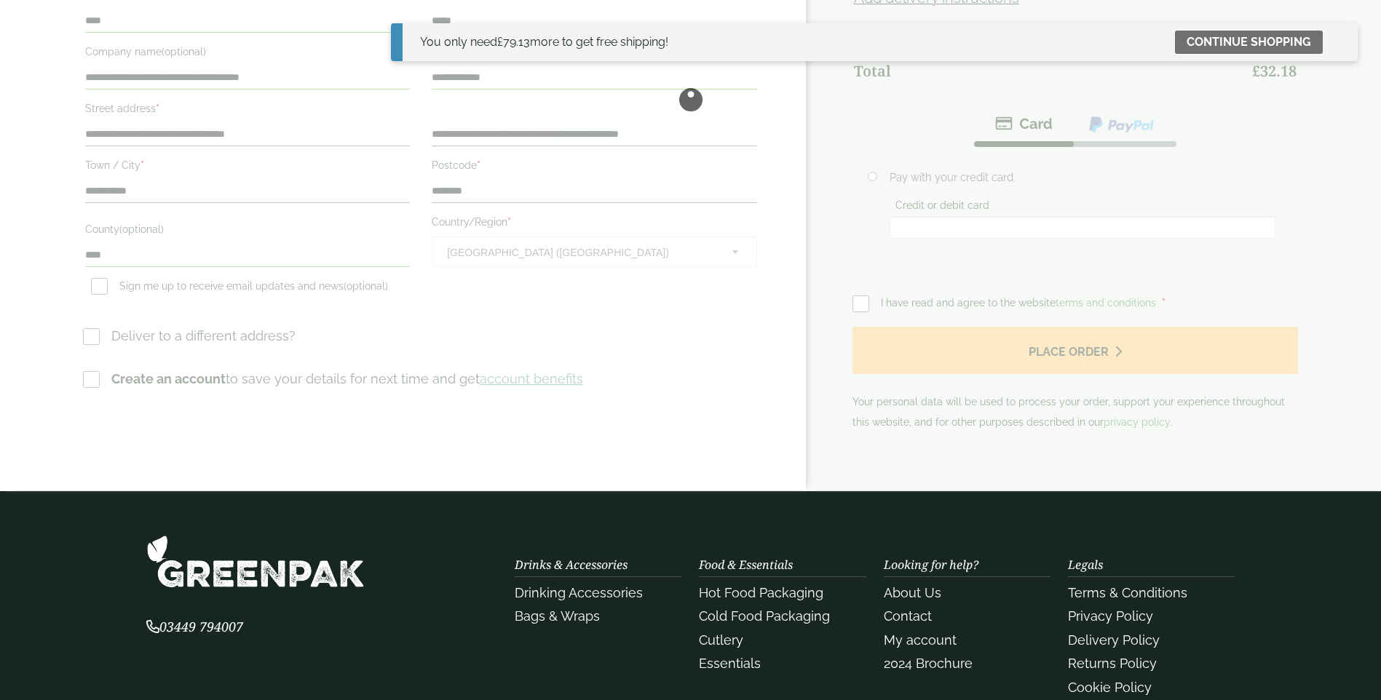
scroll to position [0, 0]
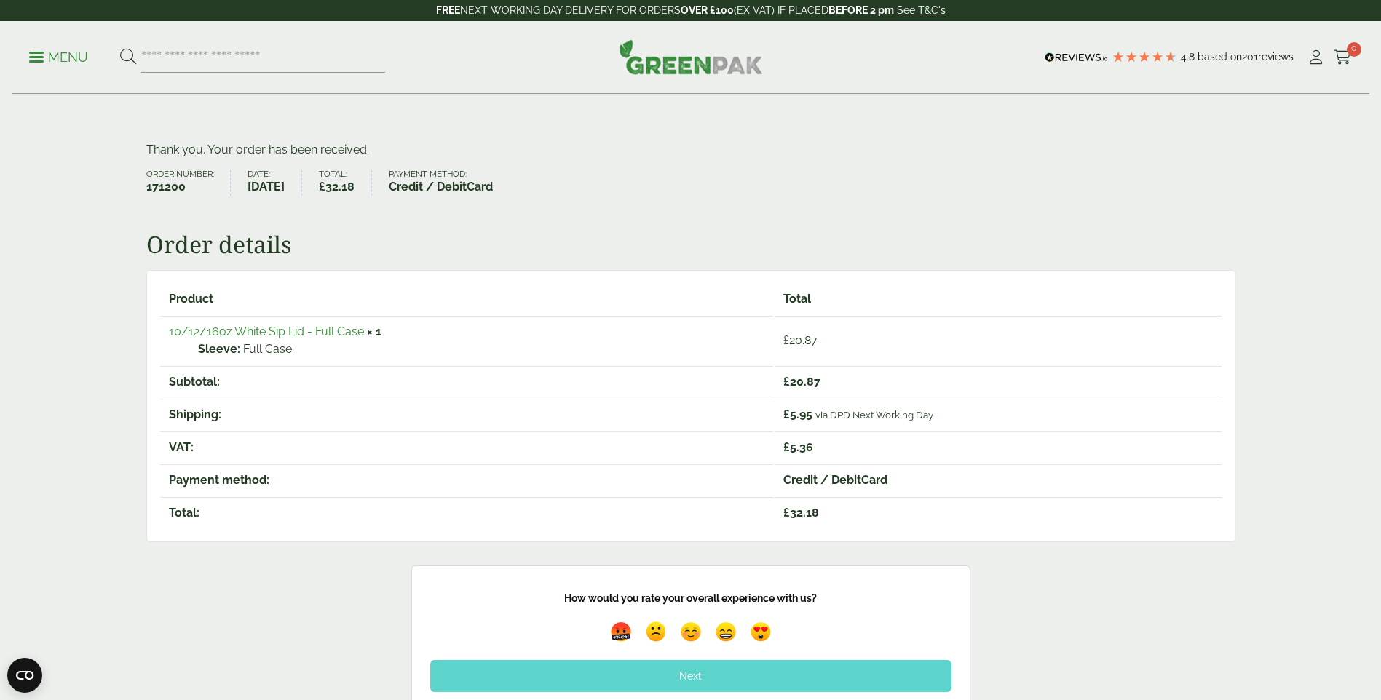
scroll to position [73, 0]
